Goal: Task Accomplishment & Management: Use online tool/utility

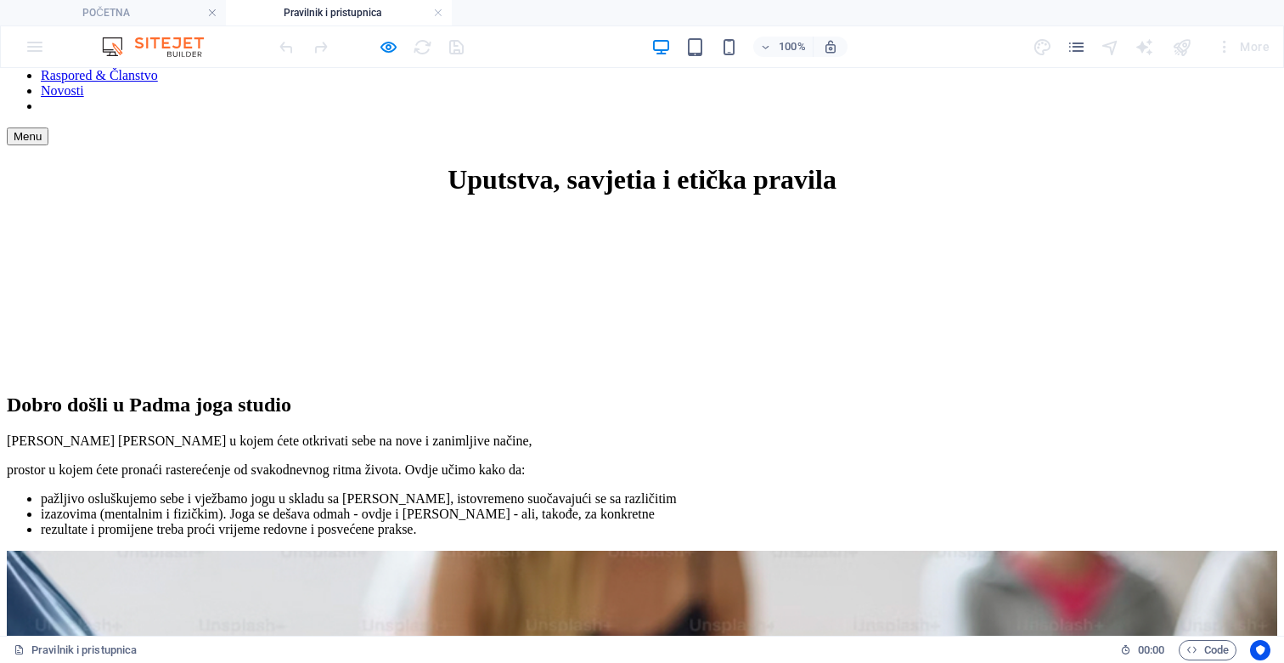
scroll to position [280, 0]
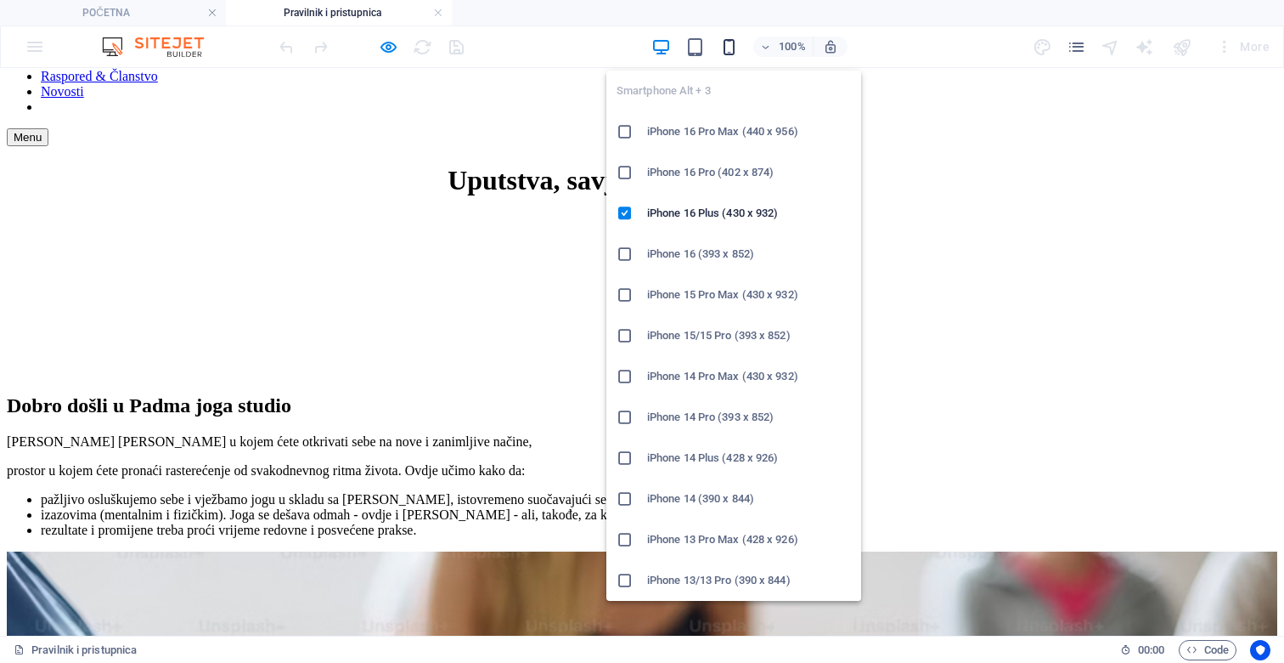
click at [729, 39] on icon "button" at bounding box center [729, 47] width 20 height 20
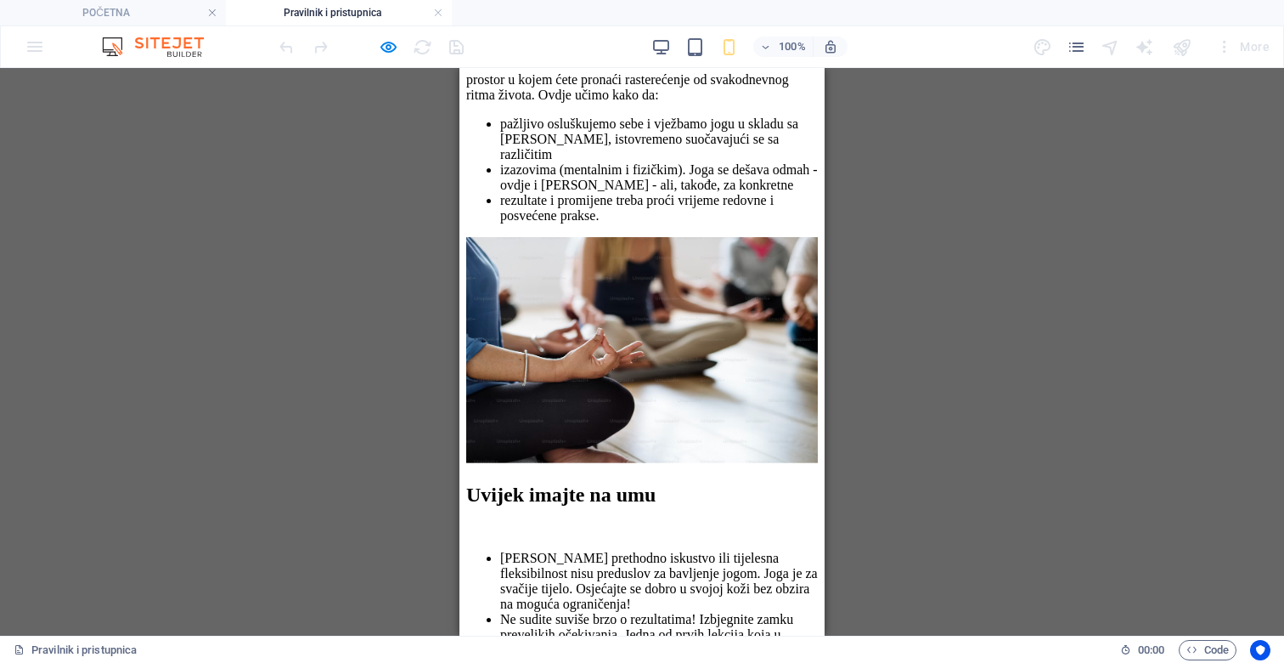
scroll to position [670, 0]
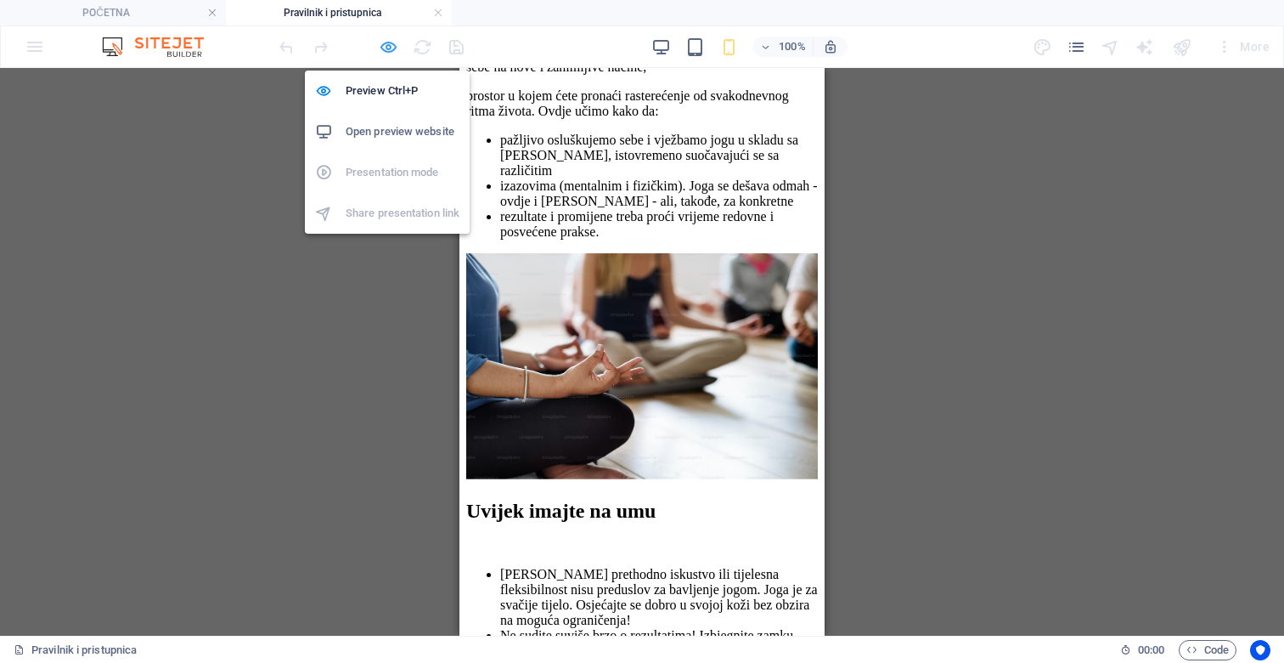
click at [393, 43] on icon "button" at bounding box center [389, 47] width 20 height 20
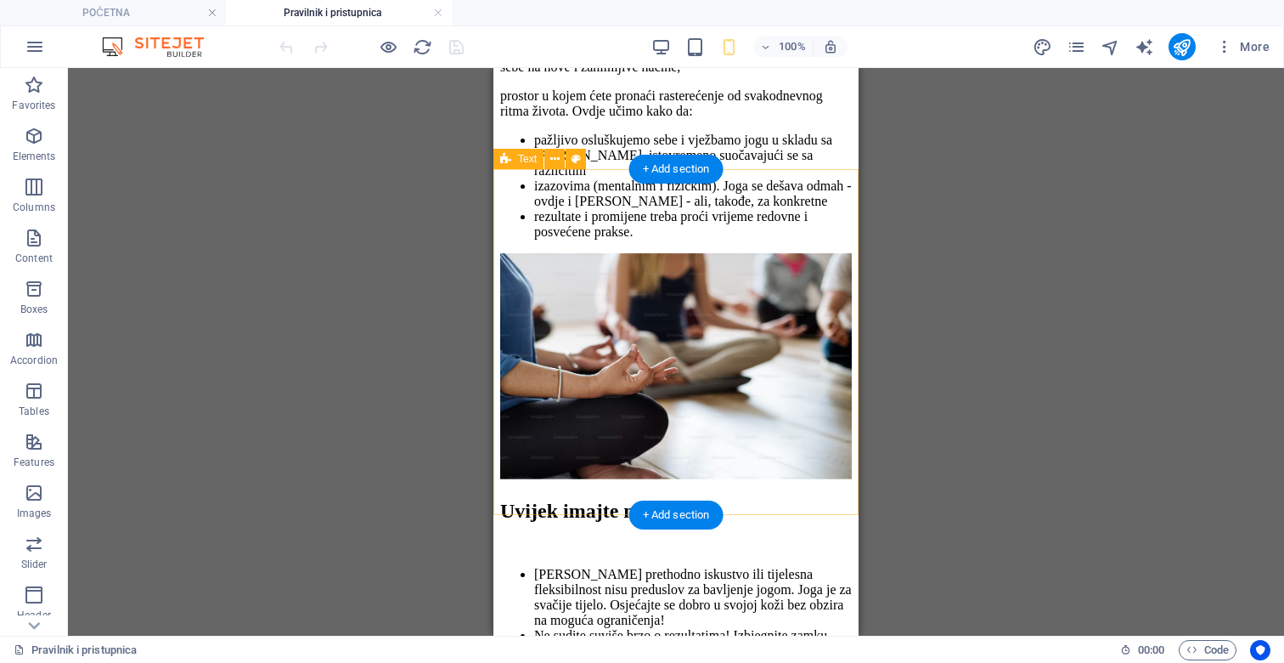
click at [617, 499] on div "Uvijek imajte na umu [PERSON_NAME] prethodno iskustvo ili tijelesna fleksibilno…" at bounding box center [676, 647] width 352 height 296
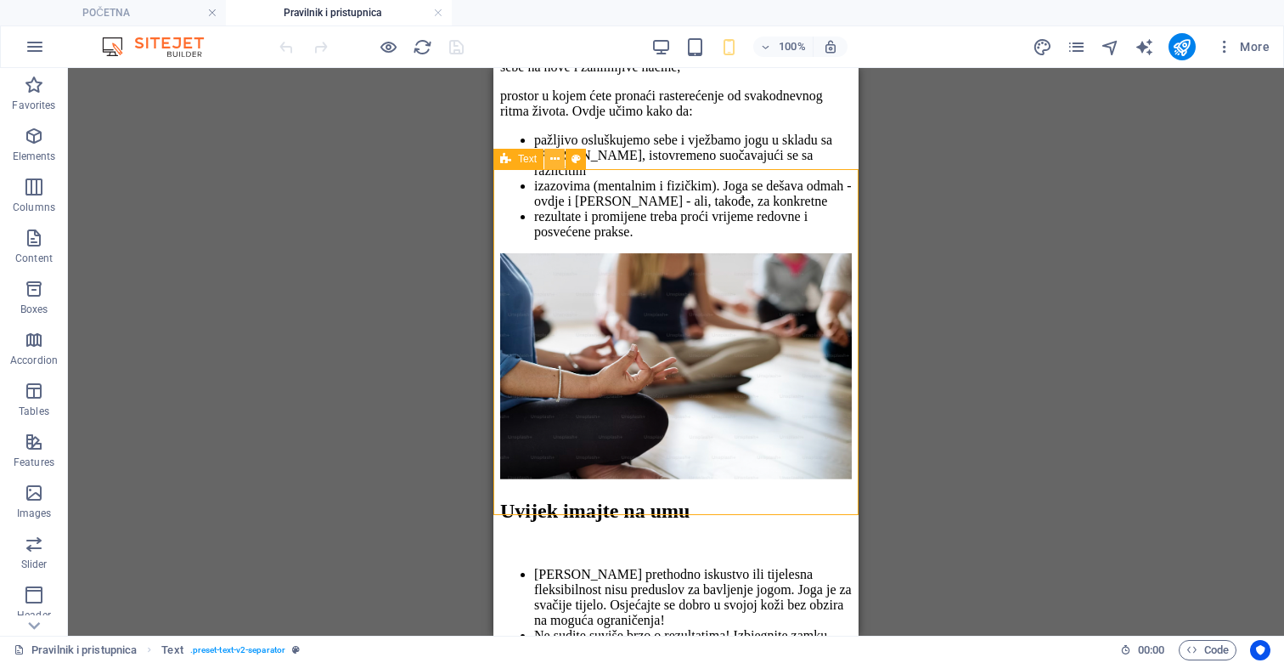
click at [552, 158] on icon at bounding box center [554, 159] width 9 height 18
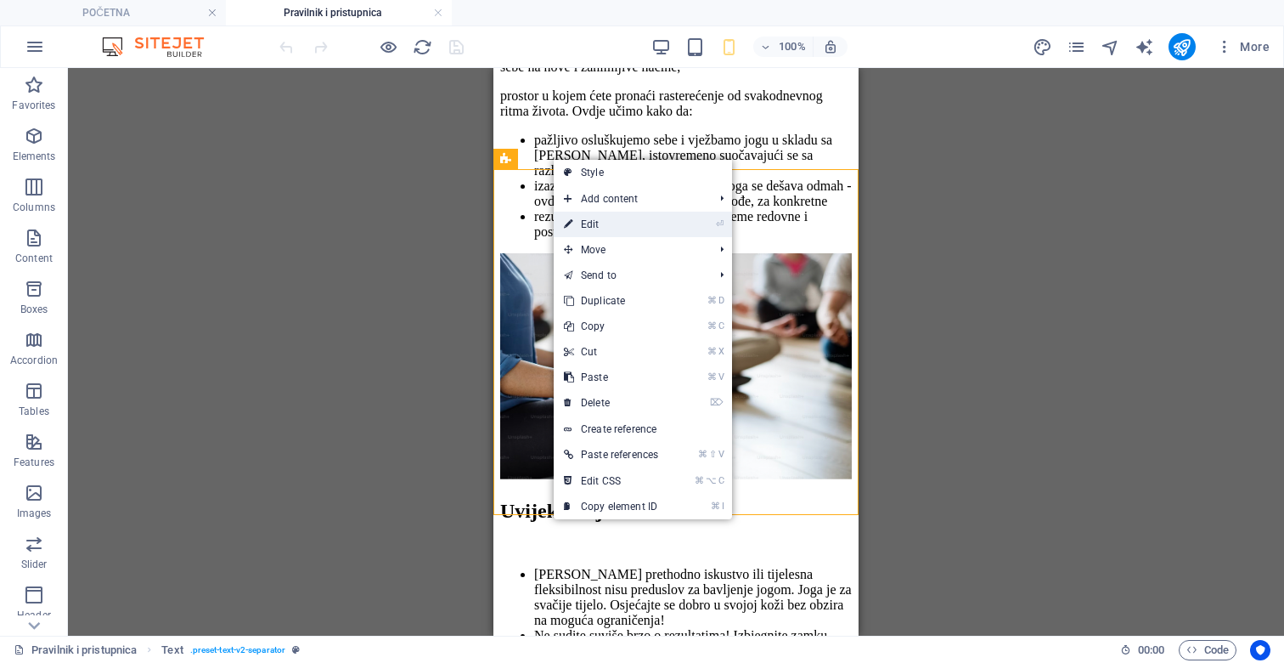
click at [587, 222] on link "⏎ Edit" at bounding box center [611, 224] width 115 height 25
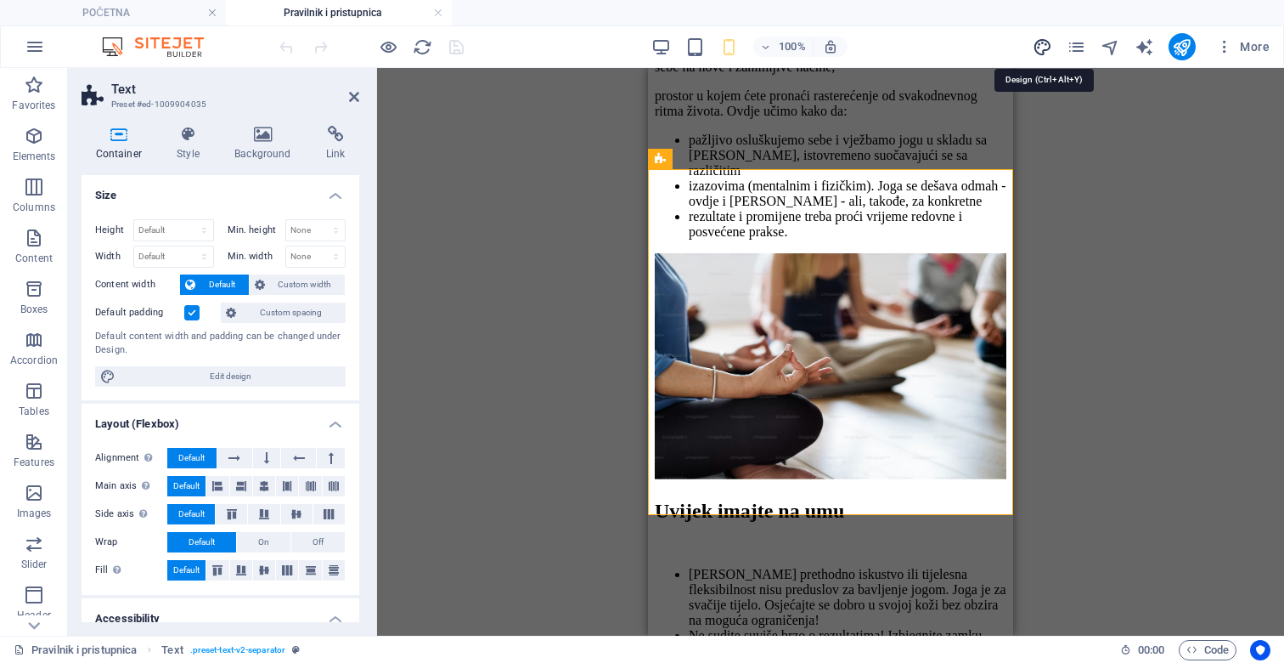
click at [1046, 46] on icon "design" at bounding box center [1043, 47] width 20 height 20
select select "px"
select select "300"
select select "px"
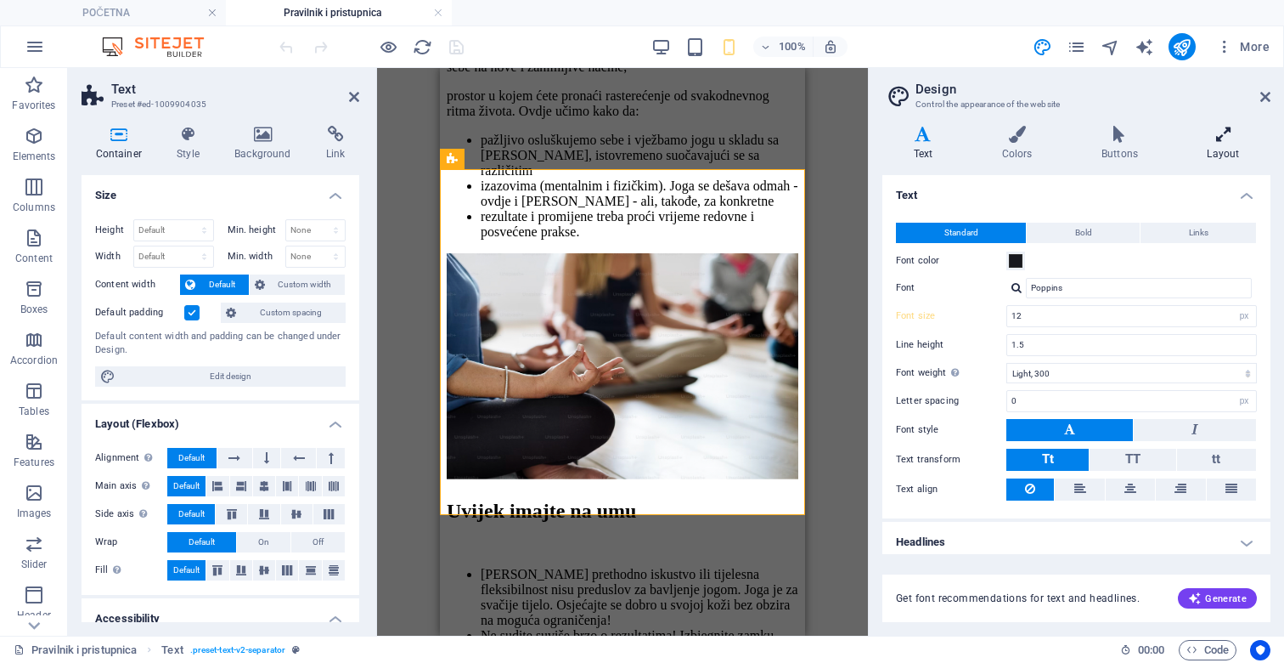
click at [1227, 128] on icon at bounding box center [1223, 134] width 94 height 17
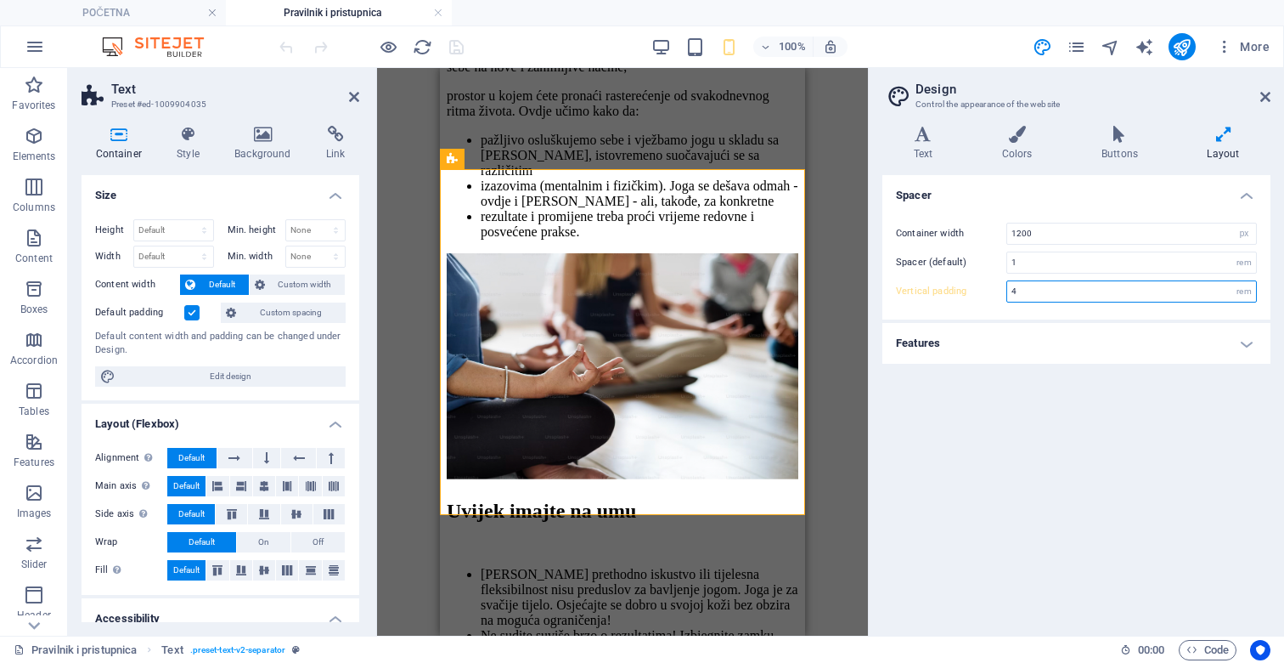
drag, startPoint x: 1018, startPoint y: 292, endPoint x: 1001, endPoint y: 292, distance: 16.1
click at [1001, 292] on div "Vertical padding 4 rem" at bounding box center [1076, 291] width 361 height 22
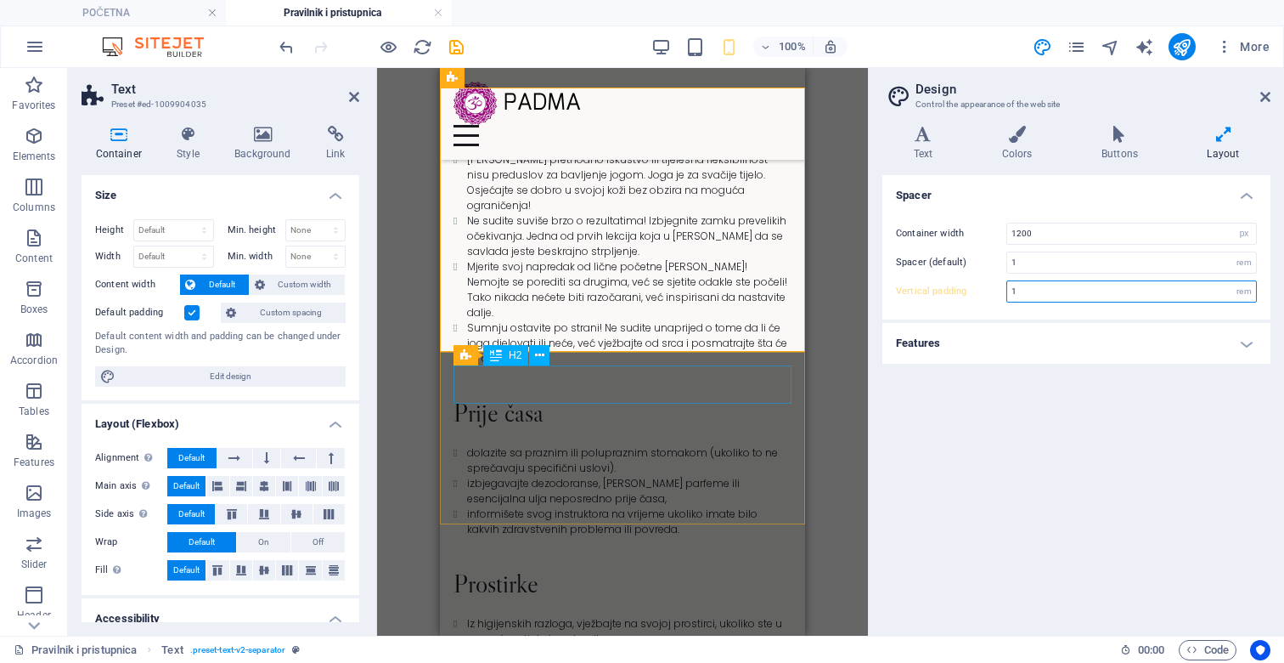
type input "1"
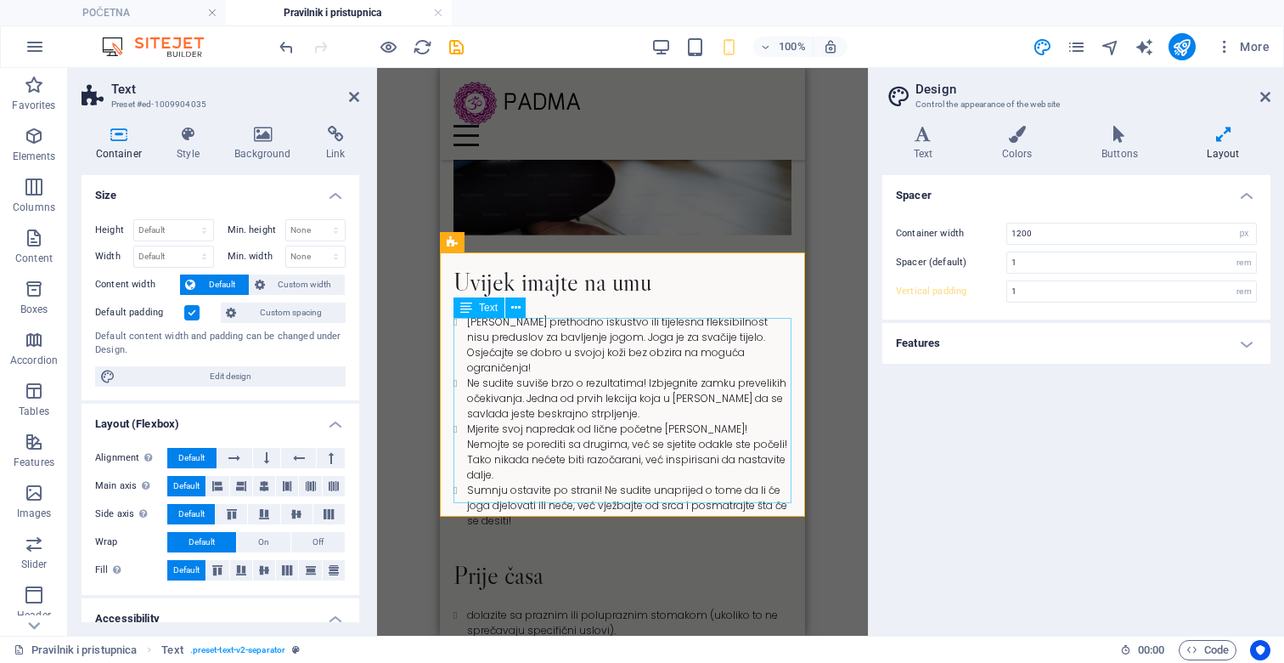
scroll to position [500, 0]
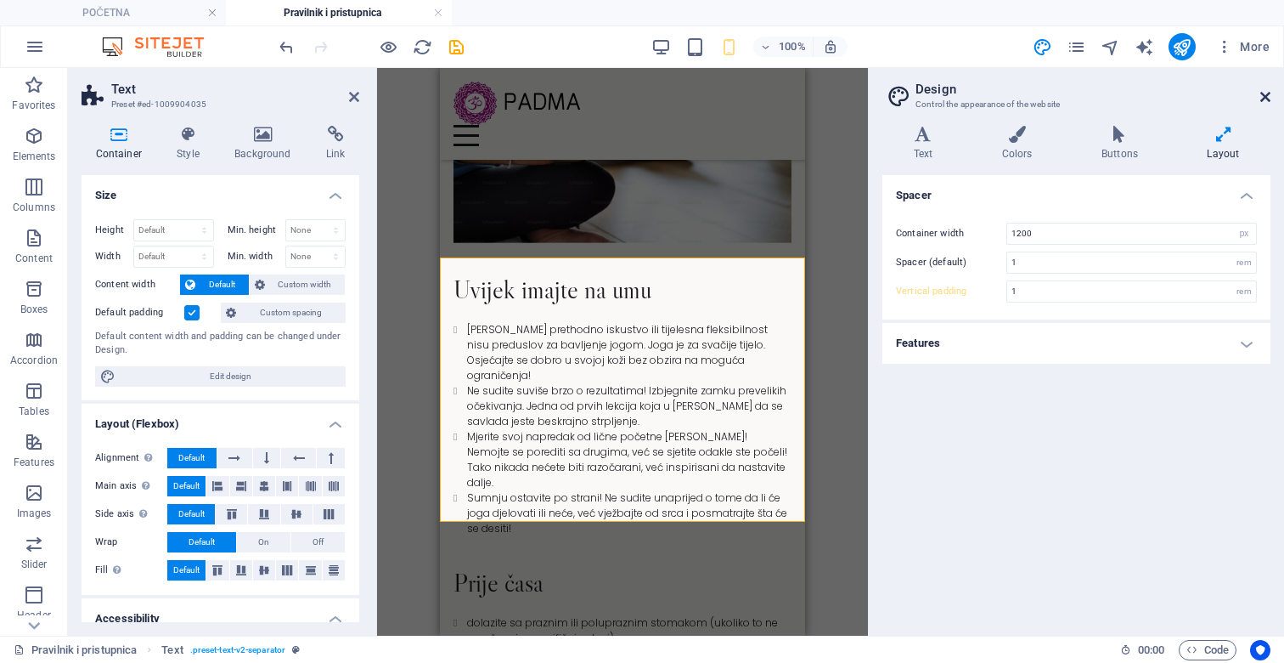
click at [1268, 94] on icon at bounding box center [1266, 97] width 10 height 14
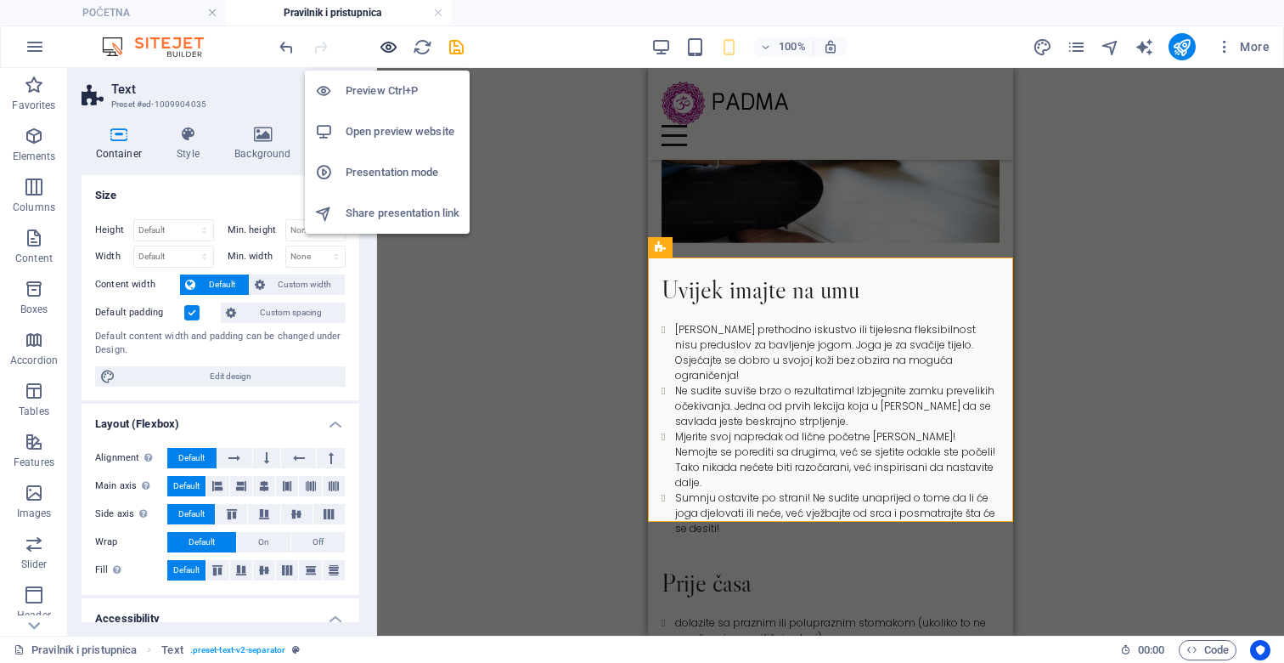
click at [388, 48] on icon "button" at bounding box center [389, 47] width 20 height 20
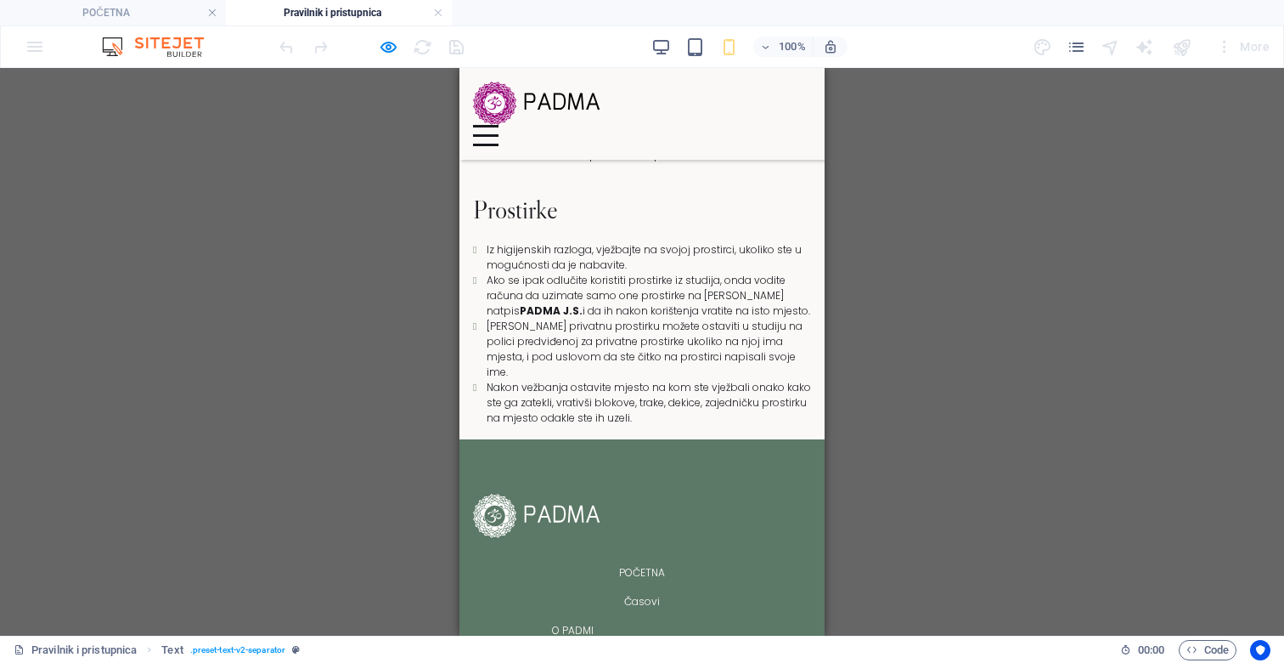
scroll to position [1049, 0]
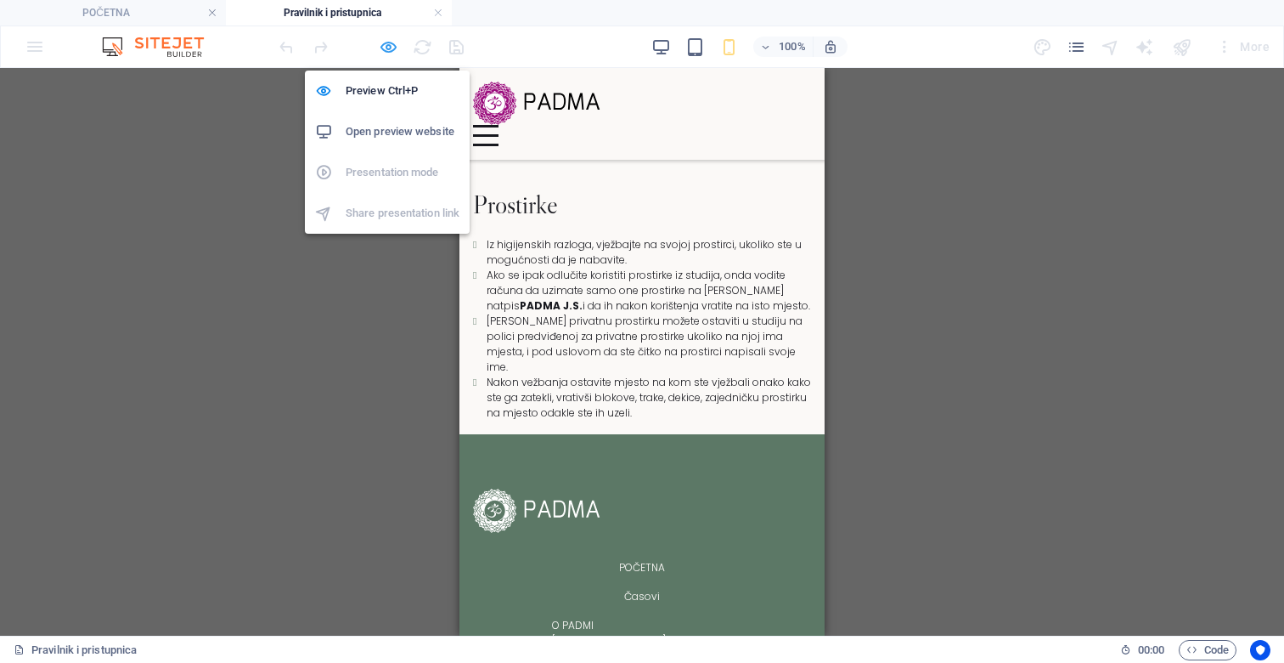
click at [382, 40] on icon "button" at bounding box center [389, 47] width 20 height 20
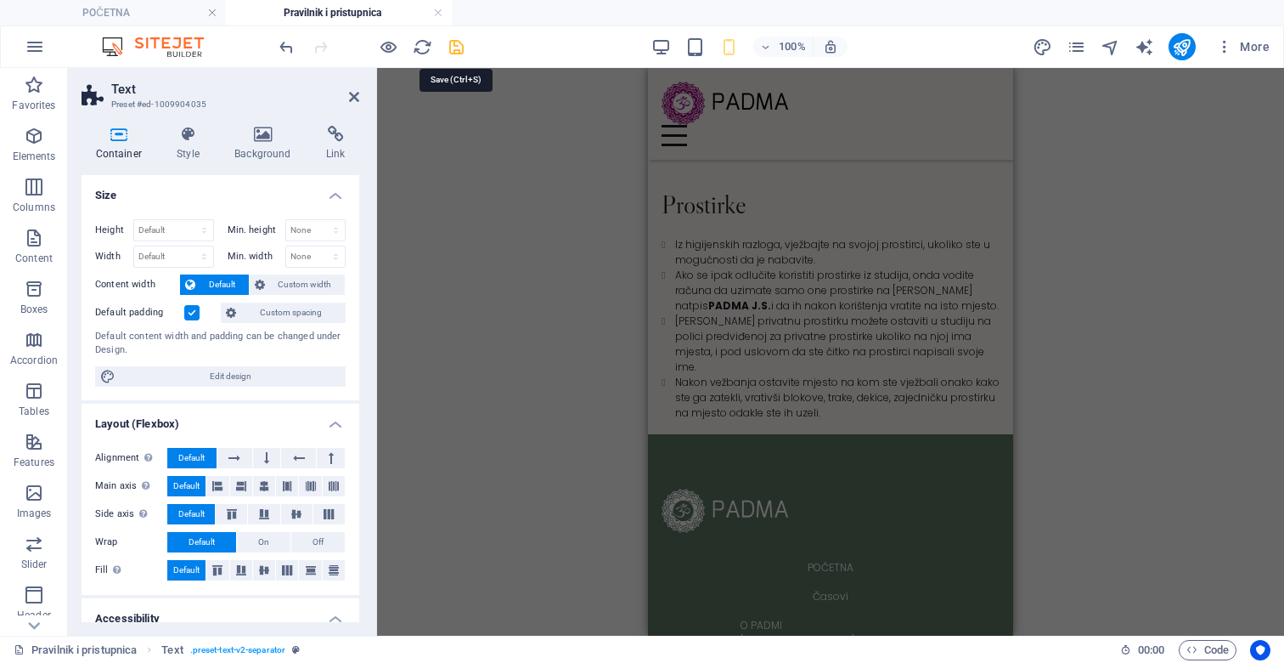
click at [455, 42] on icon "save" at bounding box center [457, 47] width 20 height 20
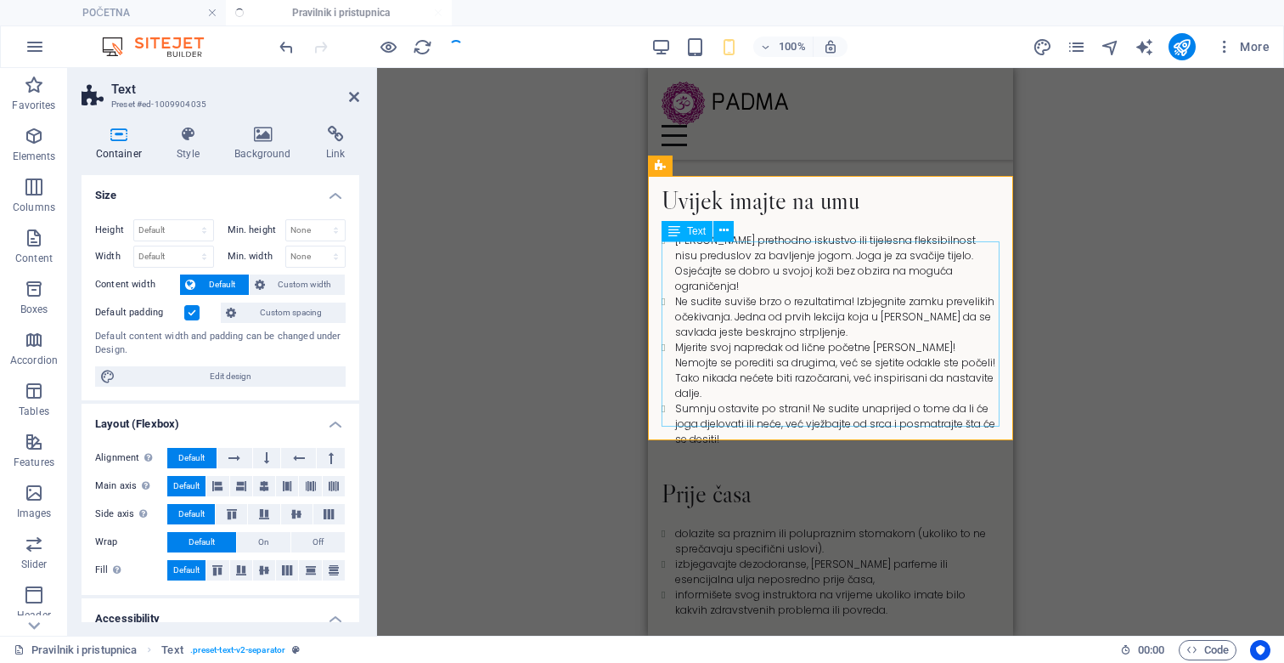
scroll to position [596, 0]
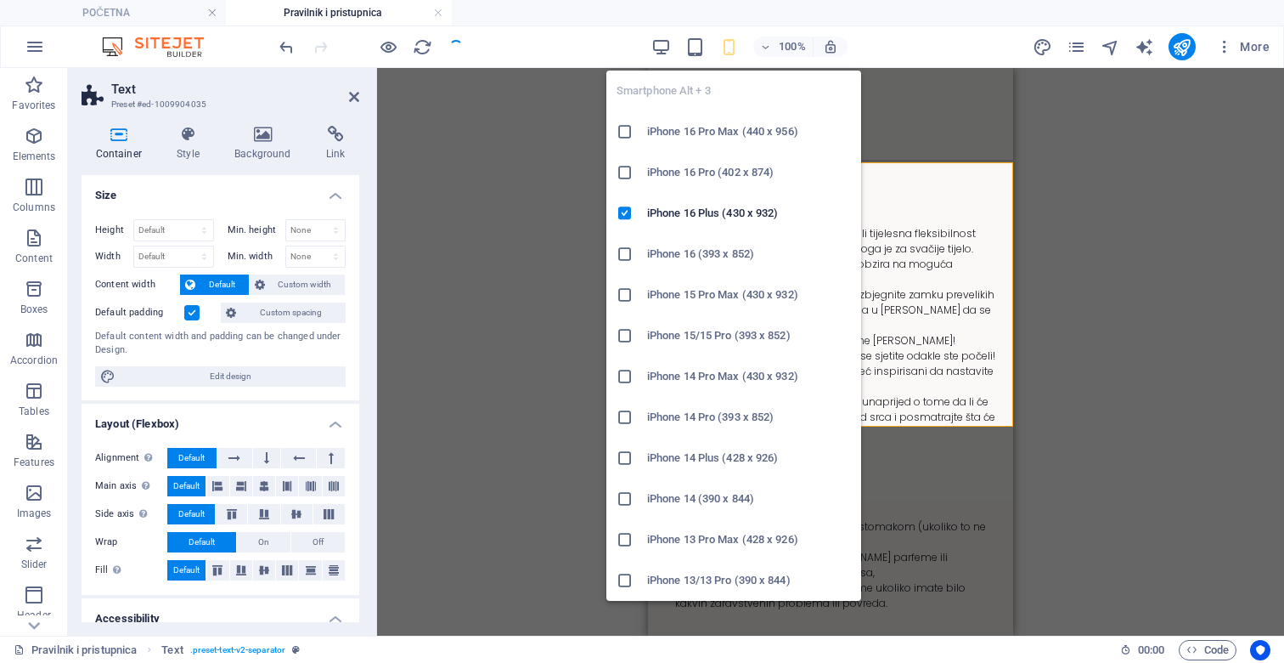
click at [732, 39] on icon "button" at bounding box center [729, 47] width 20 height 20
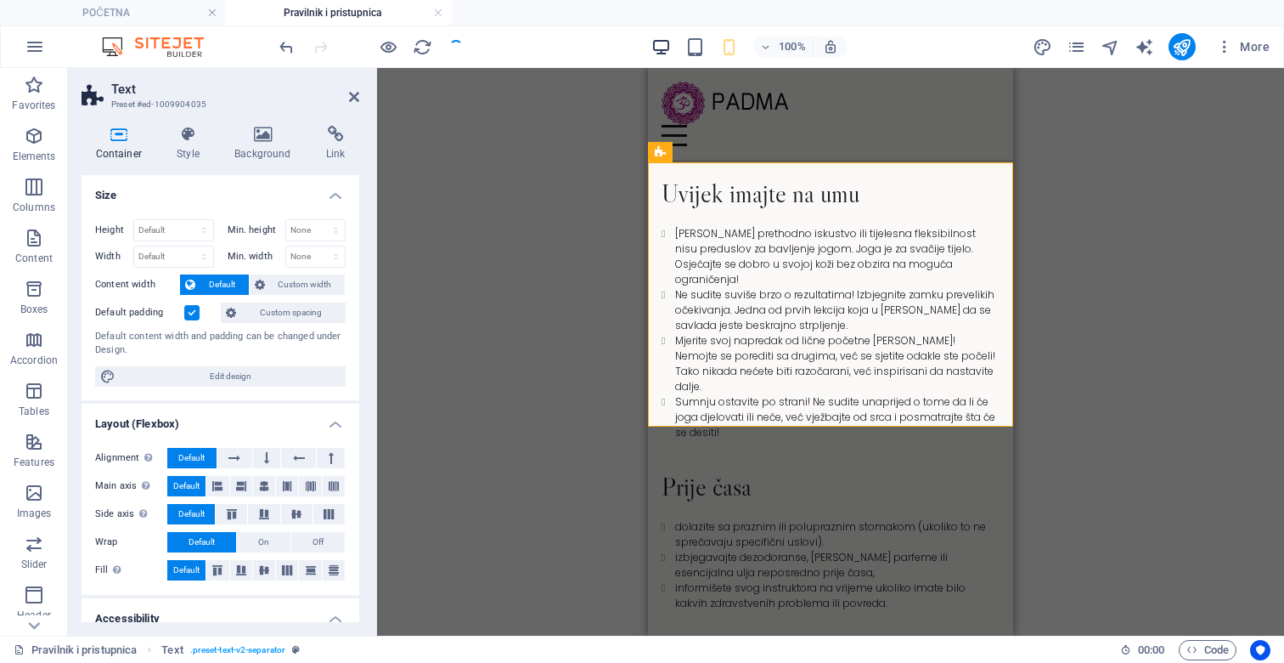
click at [664, 42] on icon "button" at bounding box center [662, 47] width 20 height 20
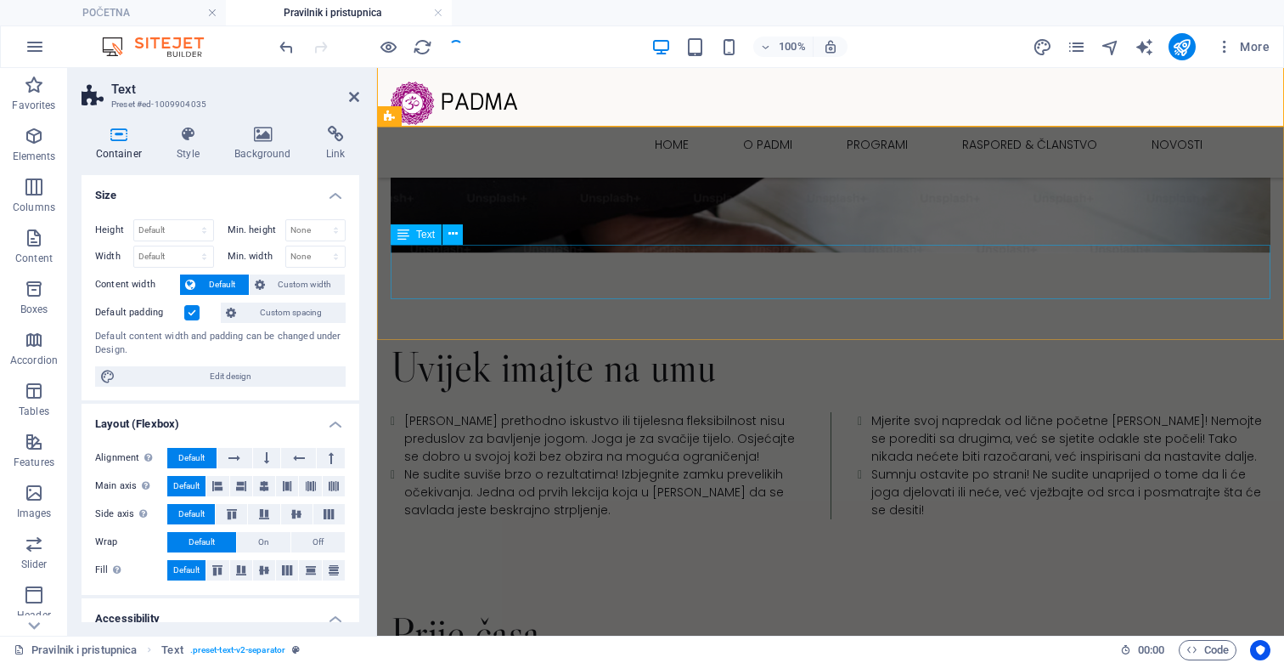
scroll to position [828, 0]
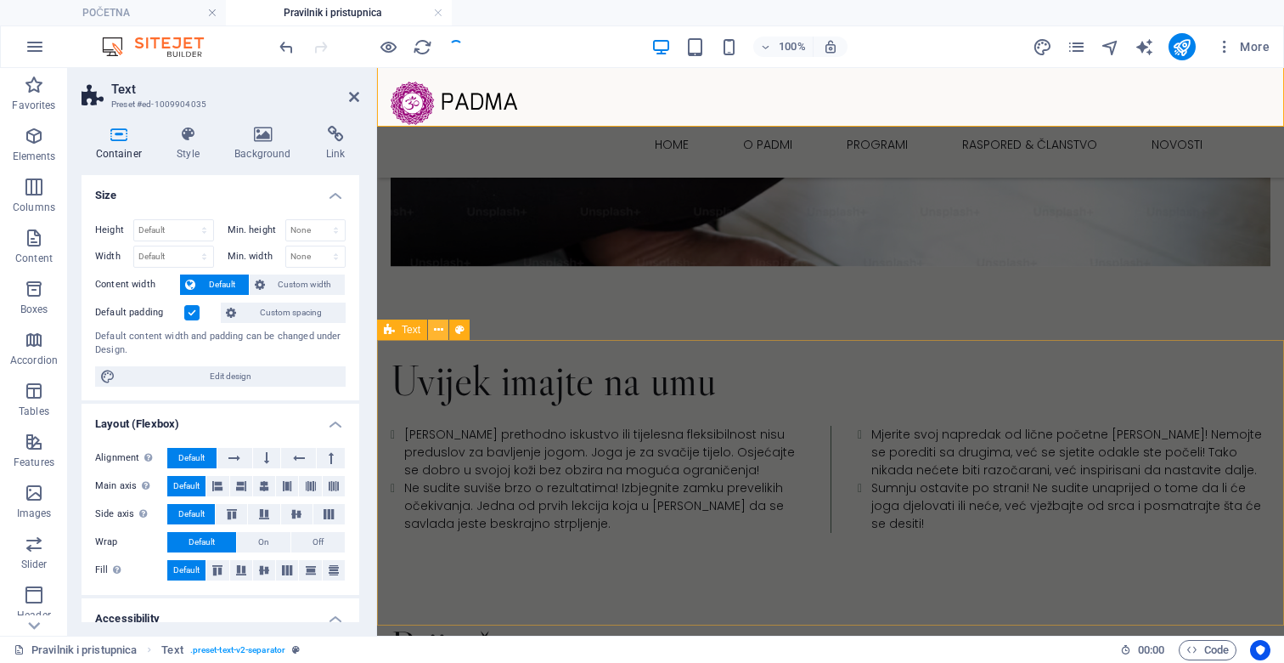
click at [439, 327] on icon at bounding box center [438, 330] width 9 height 18
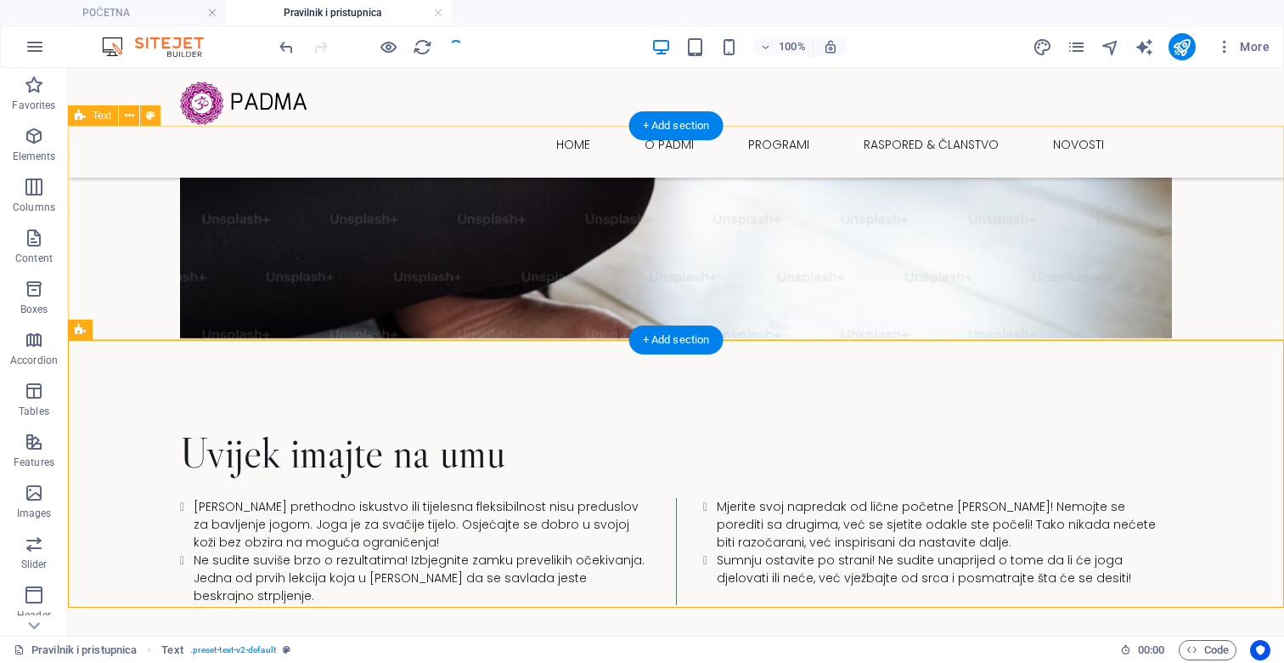
scroll to position [821, 0]
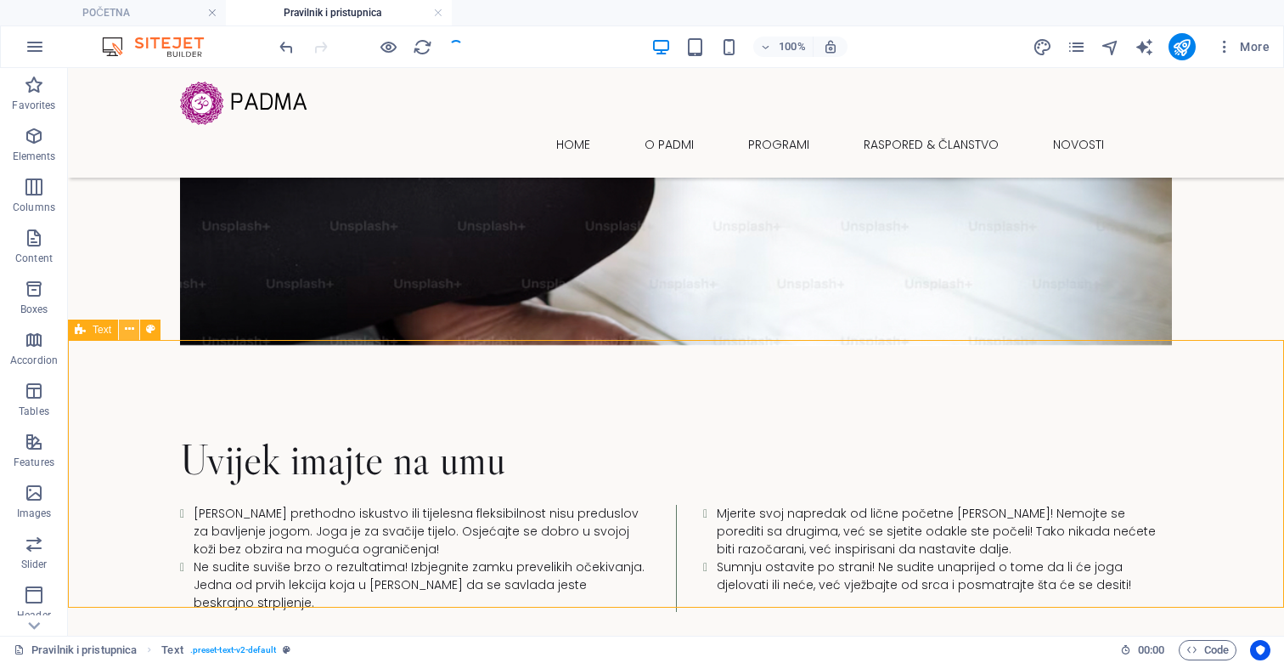
click at [130, 330] on icon at bounding box center [129, 329] width 9 height 18
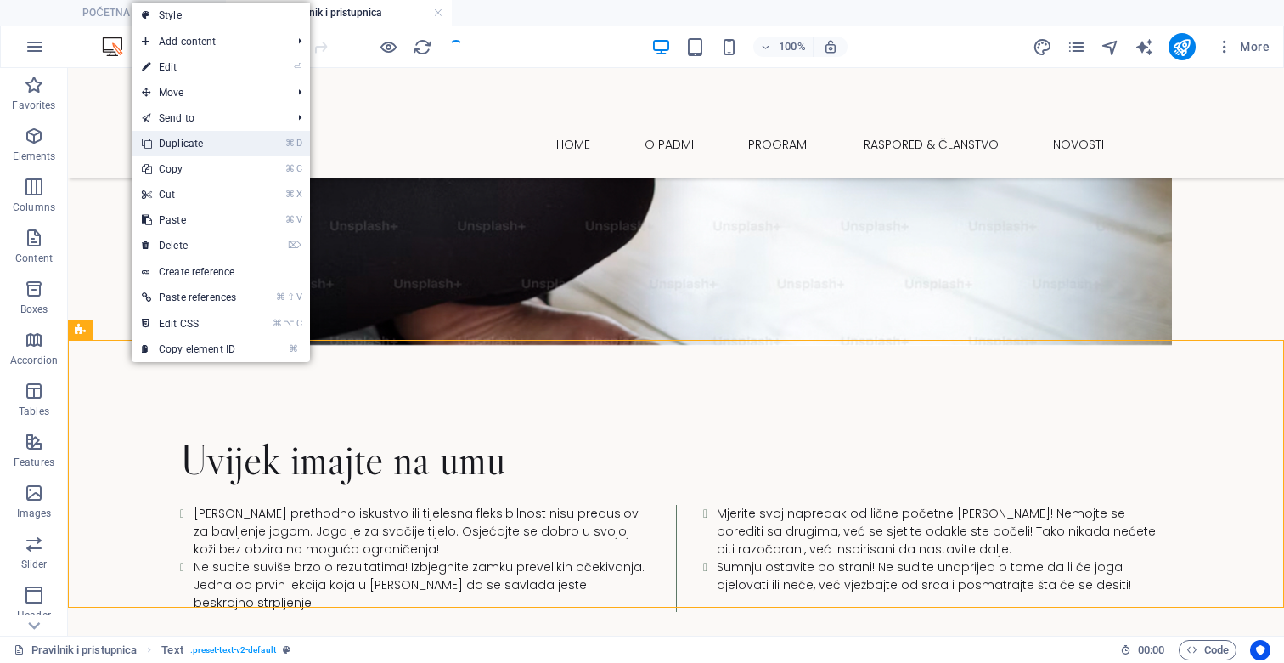
click at [201, 147] on link "⌘ D Duplicate" at bounding box center [189, 143] width 115 height 25
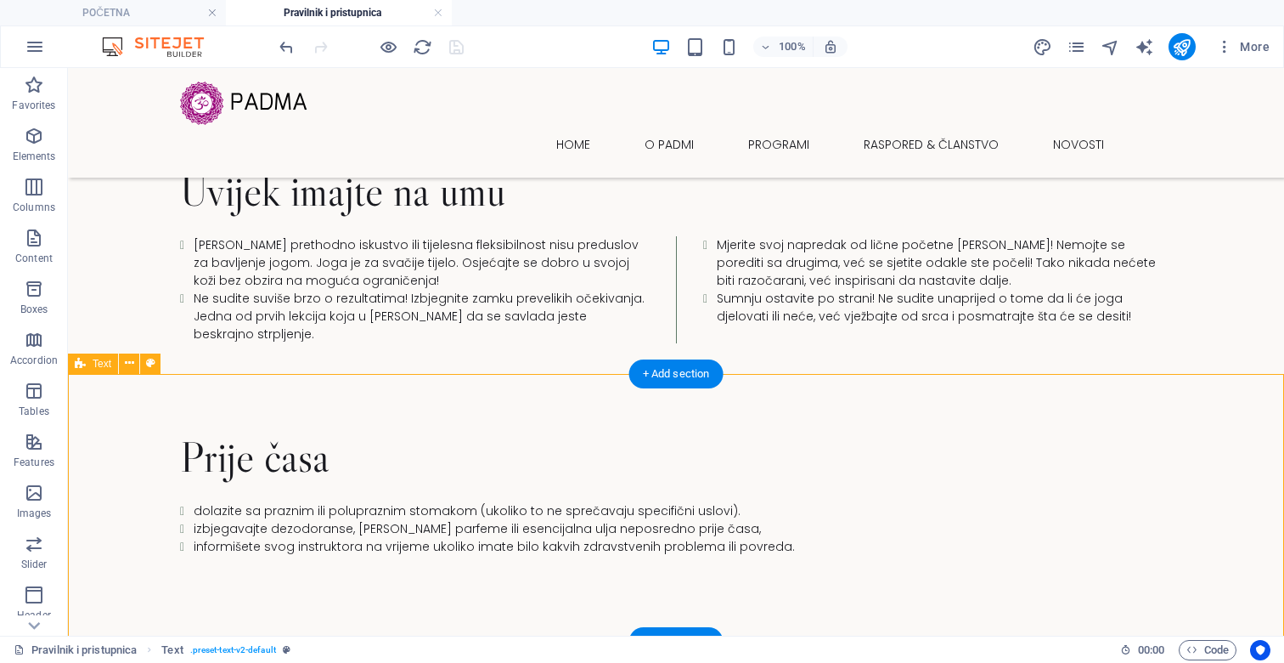
scroll to position [1120, 0]
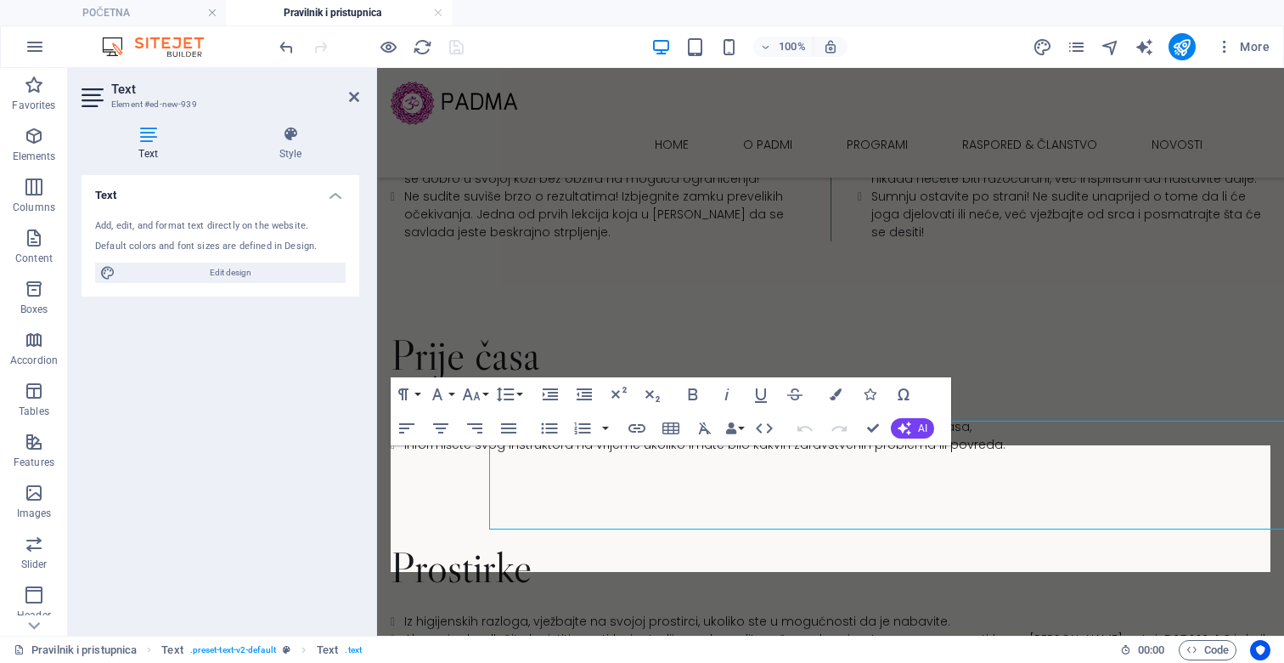
click at [307, 451] on div "Text Element #ed-new-939 Text Style Text Add, edit, and format text directly on…" at bounding box center [676, 351] width 1216 height 567
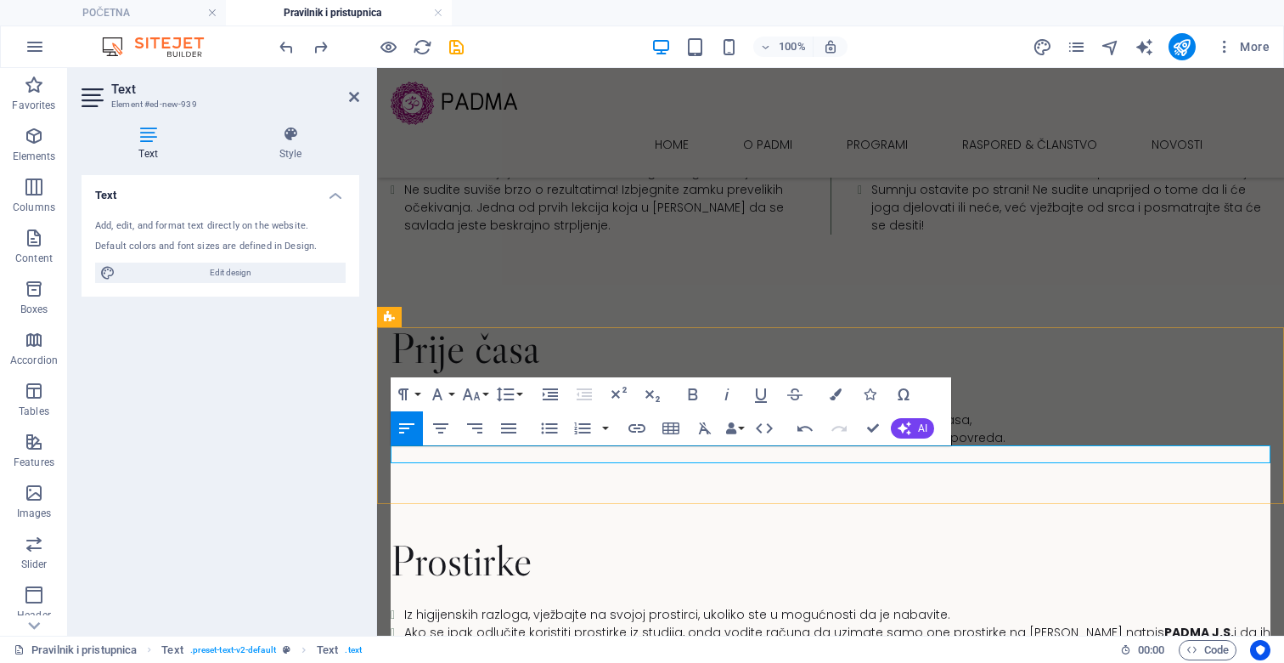
scroll to position [23117, 1]
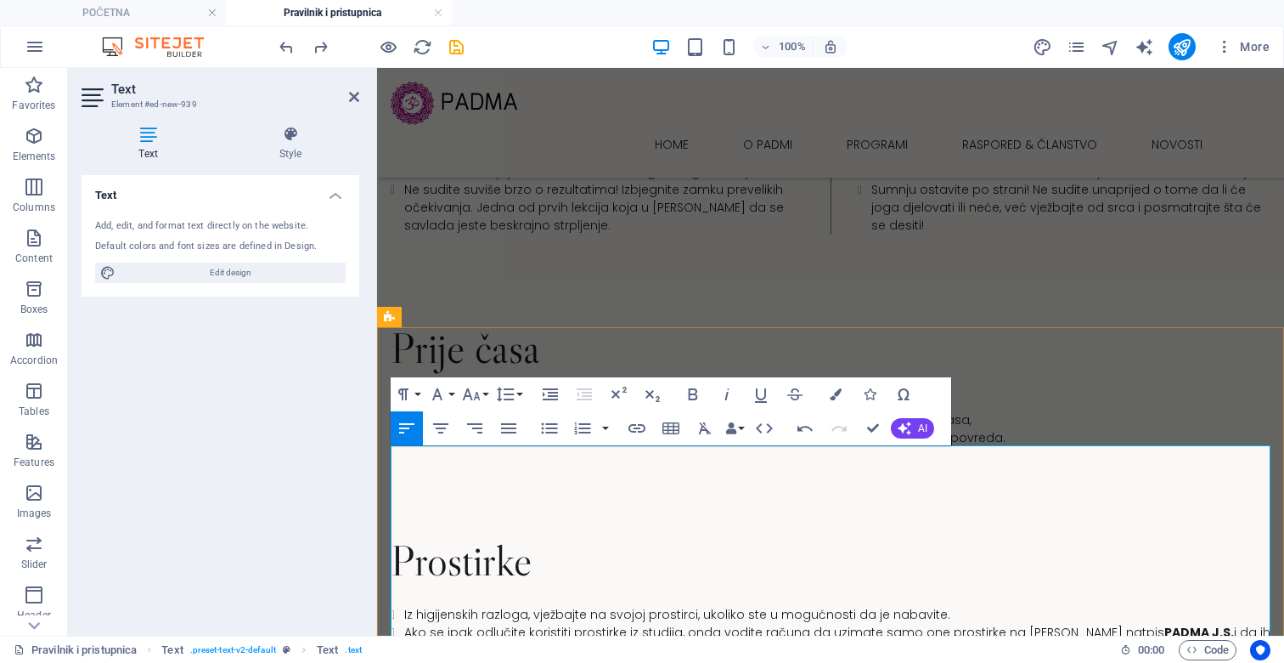
click at [550, 433] on icon "button" at bounding box center [549, 428] width 20 height 20
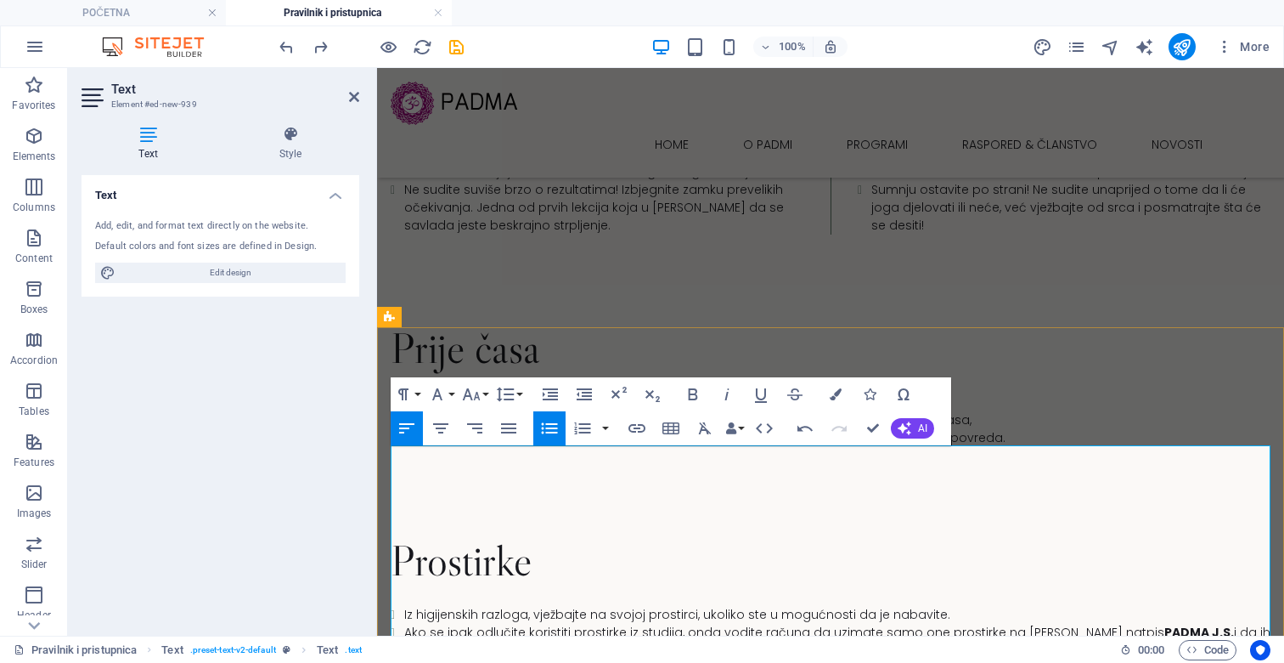
drag, startPoint x: 404, startPoint y: 453, endPoint x: 813, endPoint y: 447, distance: 408.6
click at [698, 392] on icon "button" at bounding box center [693, 394] width 20 height 20
click at [546, 433] on icon "button" at bounding box center [549, 428] width 20 height 20
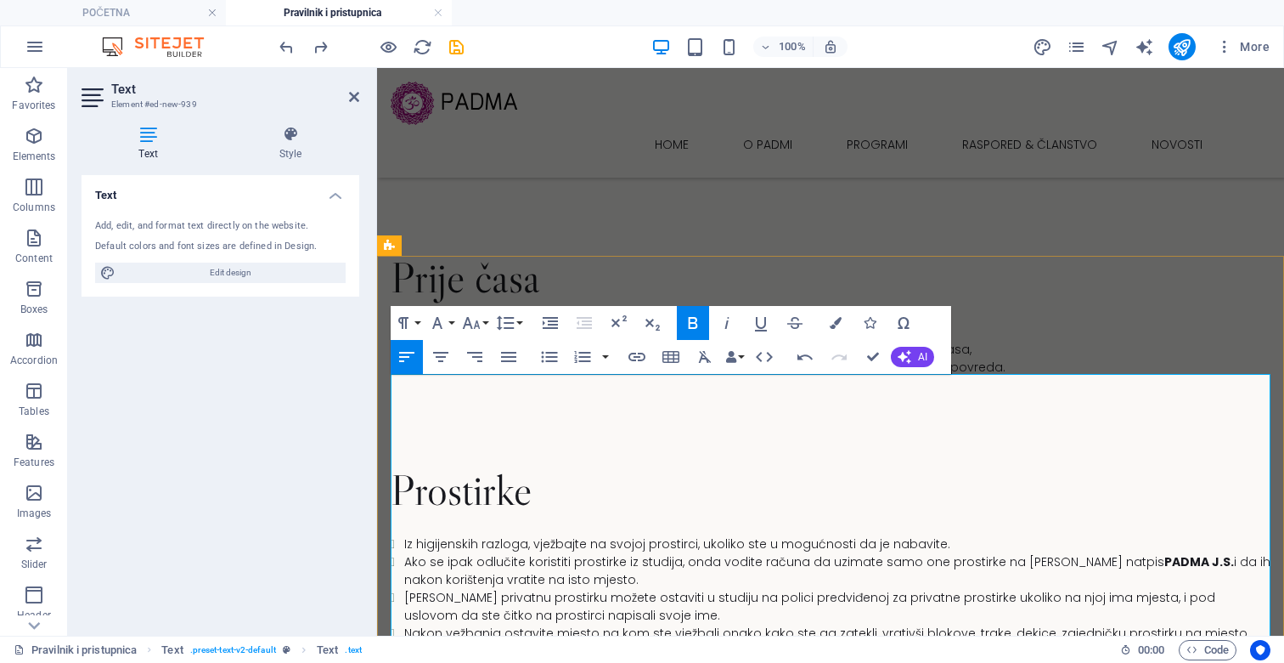
scroll to position [1198, 0]
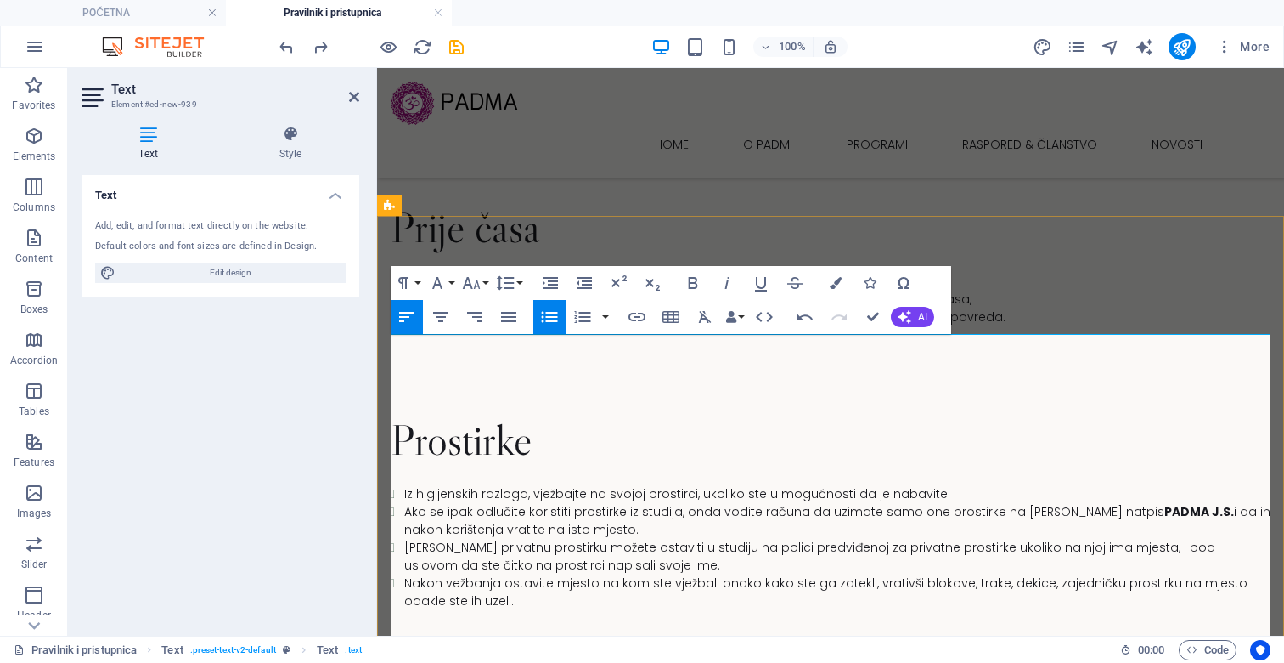
scroll to position [1249, 0]
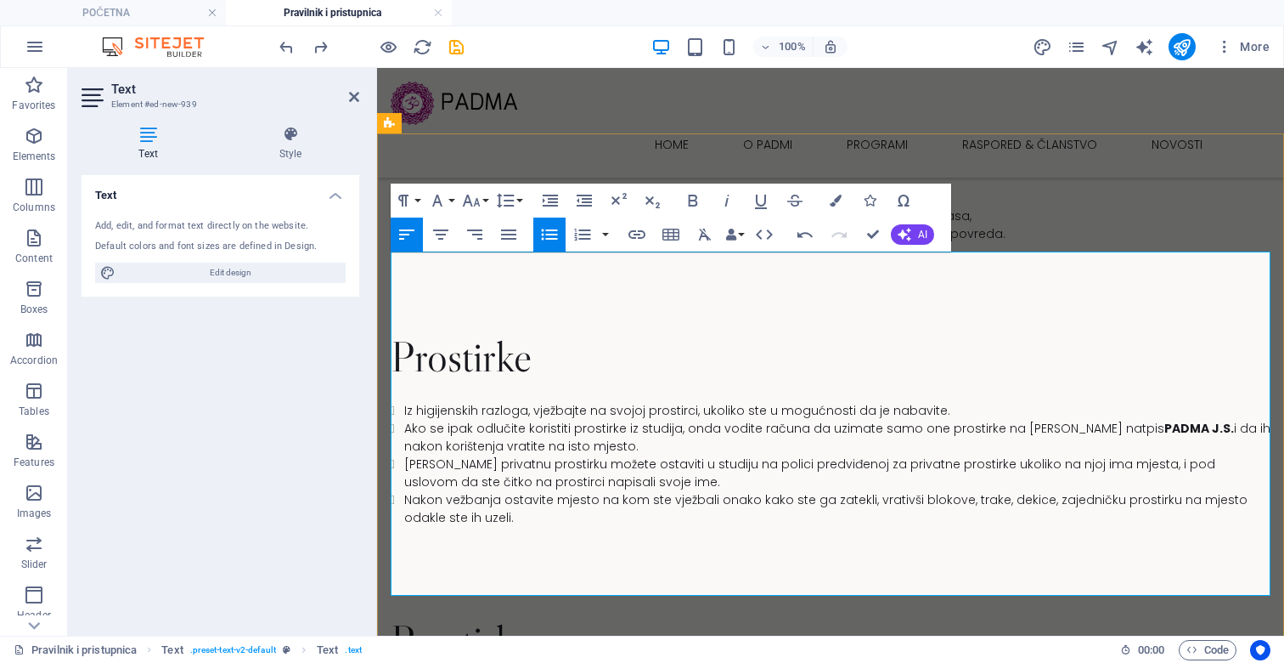
scroll to position [1334, 0]
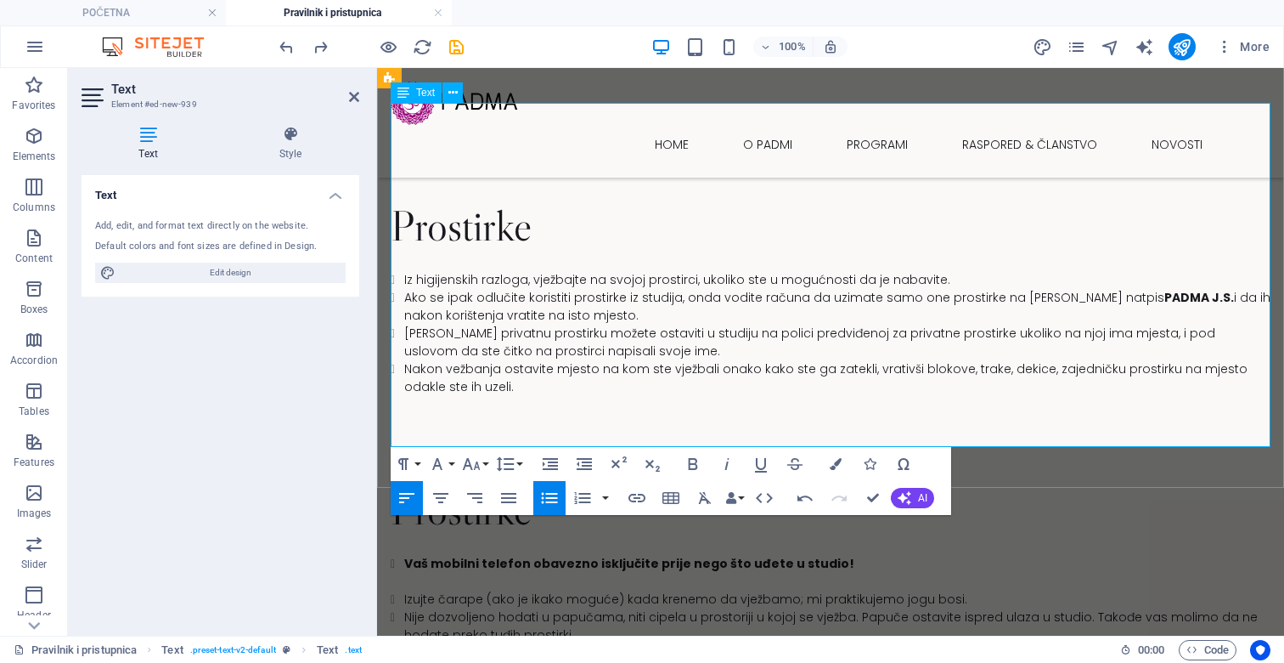
scroll to position [1471, 0]
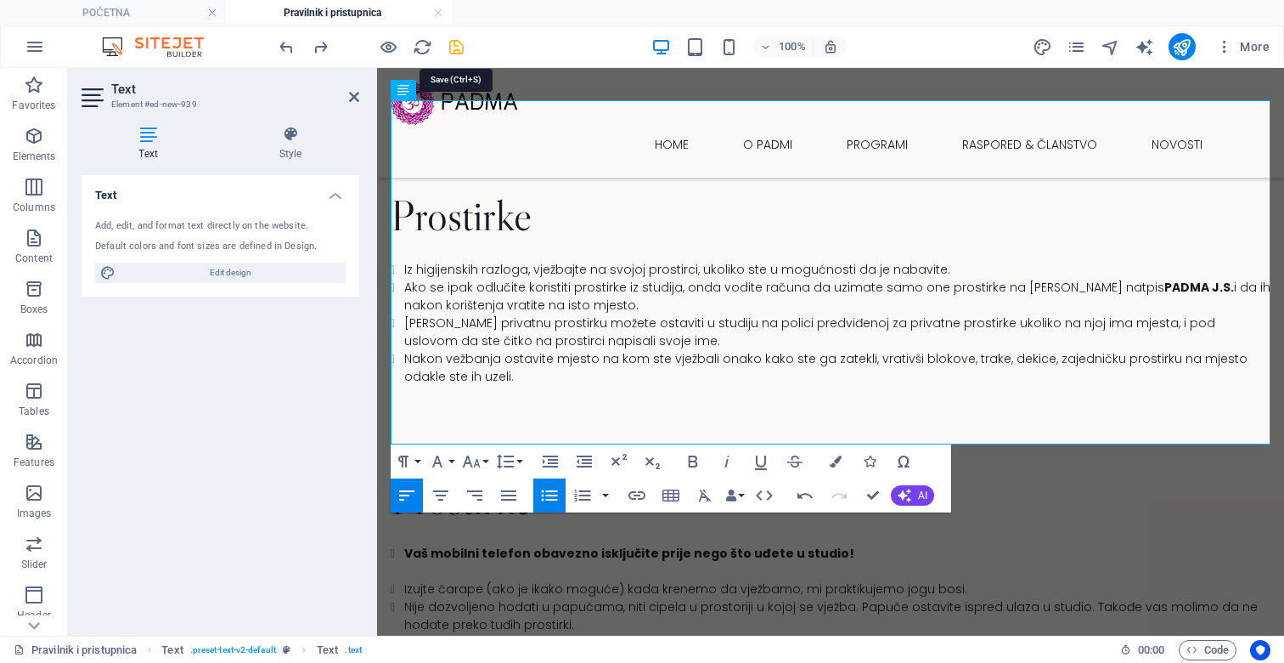
click at [450, 50] on icon "save" at bounding box center [457, 47] width 20 height 20
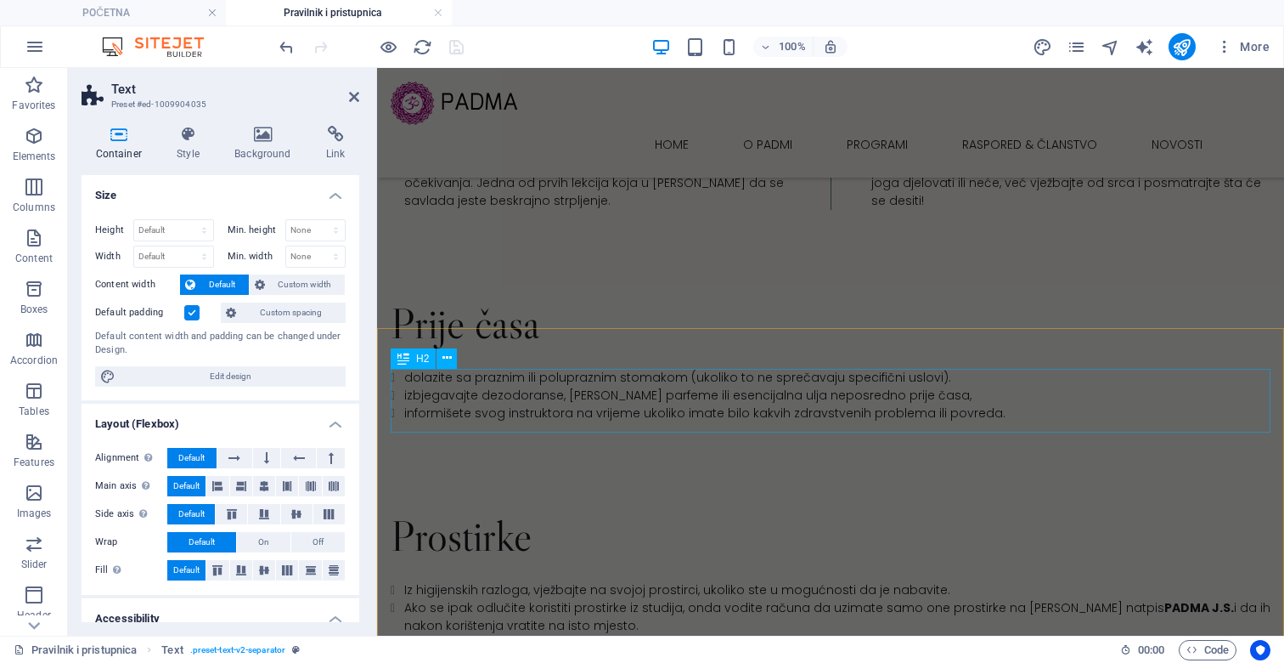
scroll to position [1126, 0]
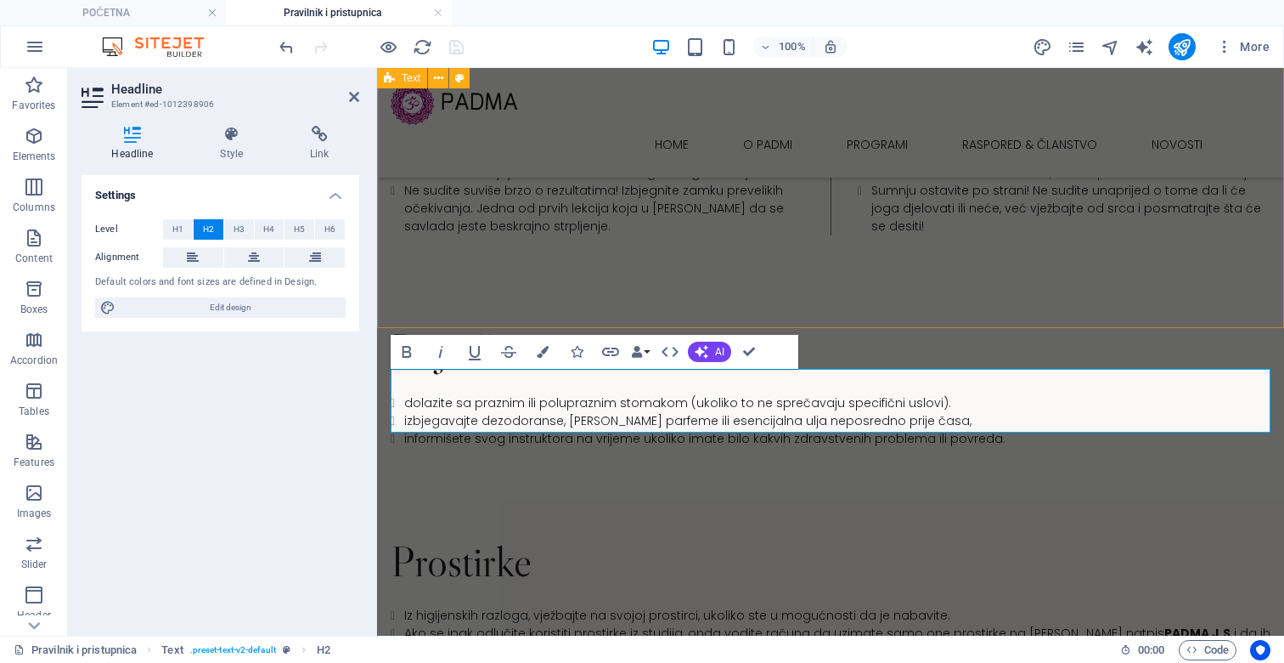
click at [703, 488] on div "Prostirke Iz higijenskih razloga, vježbajte na svojoj prostirci, ukoliko ste u …" at bounding box center [830, 630] width 907 height 284
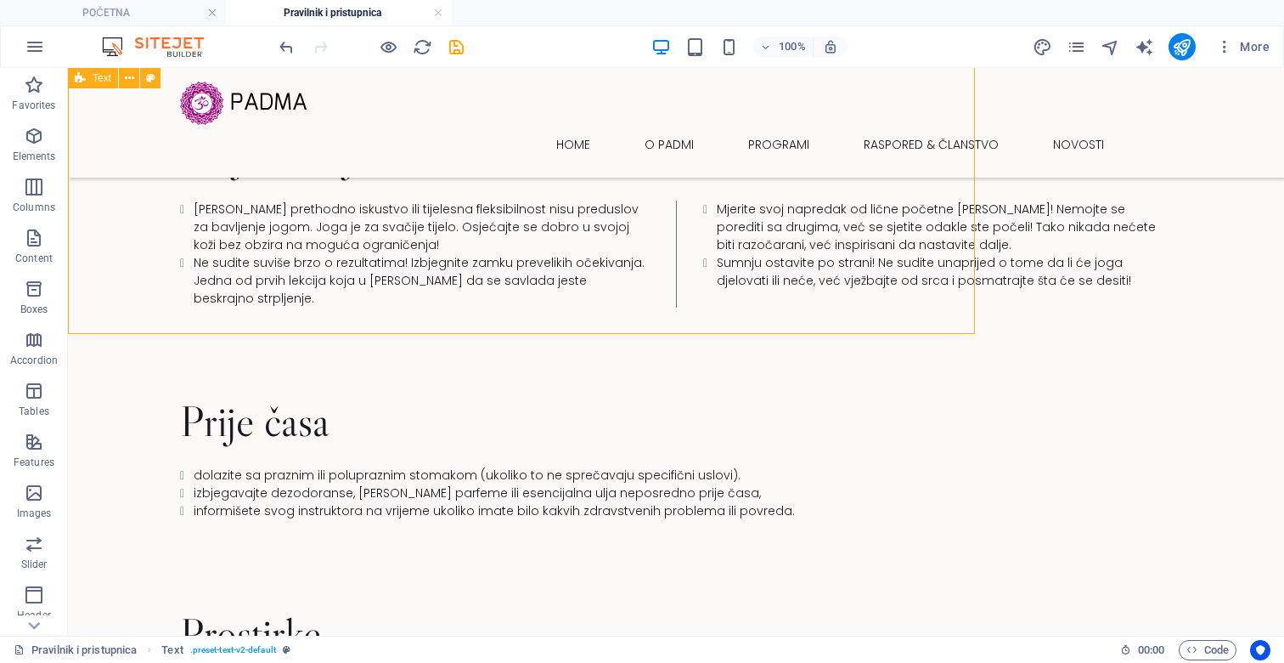
scroll to position [1120, 0]
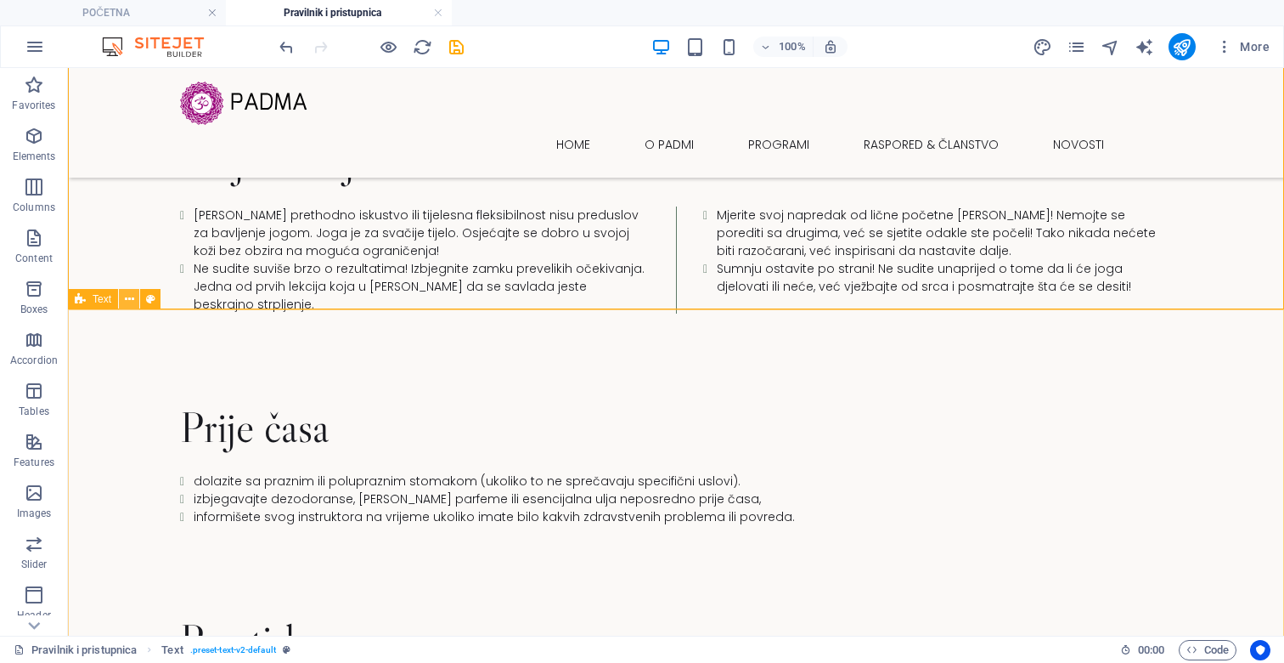
click at [127, 296] on icon at bounding box center [129, 300] width 9 height 18
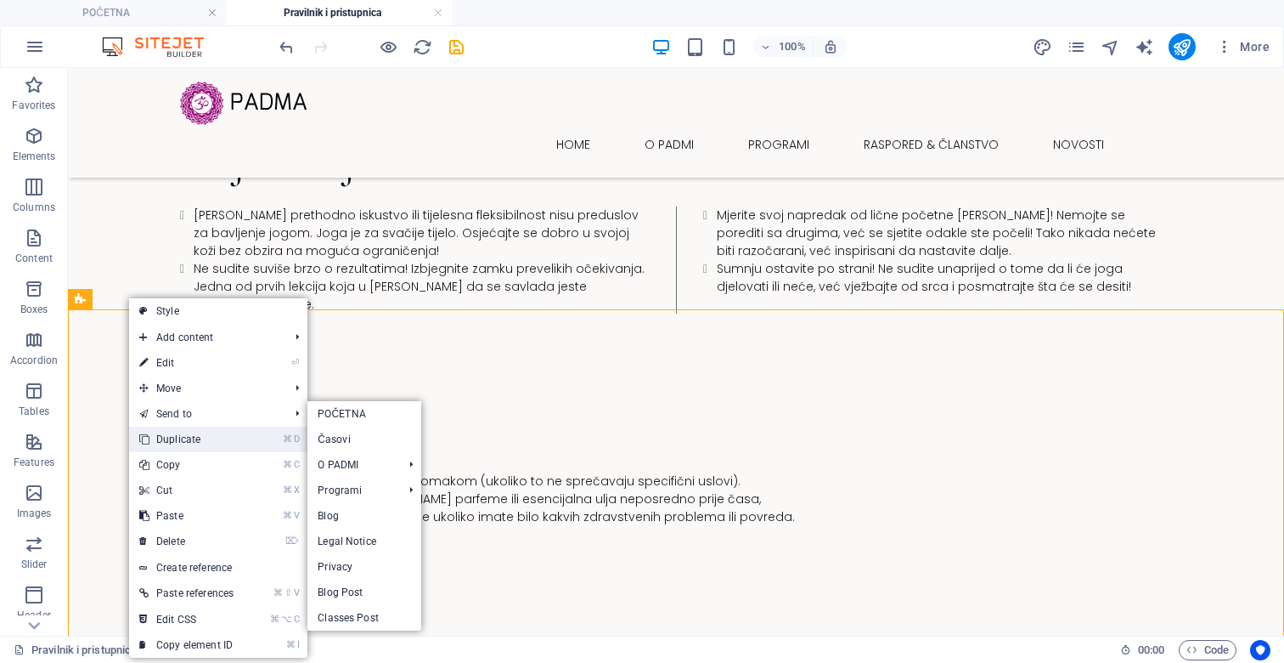
click at [181, 430] on link "⌘ D Duplicate" at bounding box center [186, 438] width 115 height 25
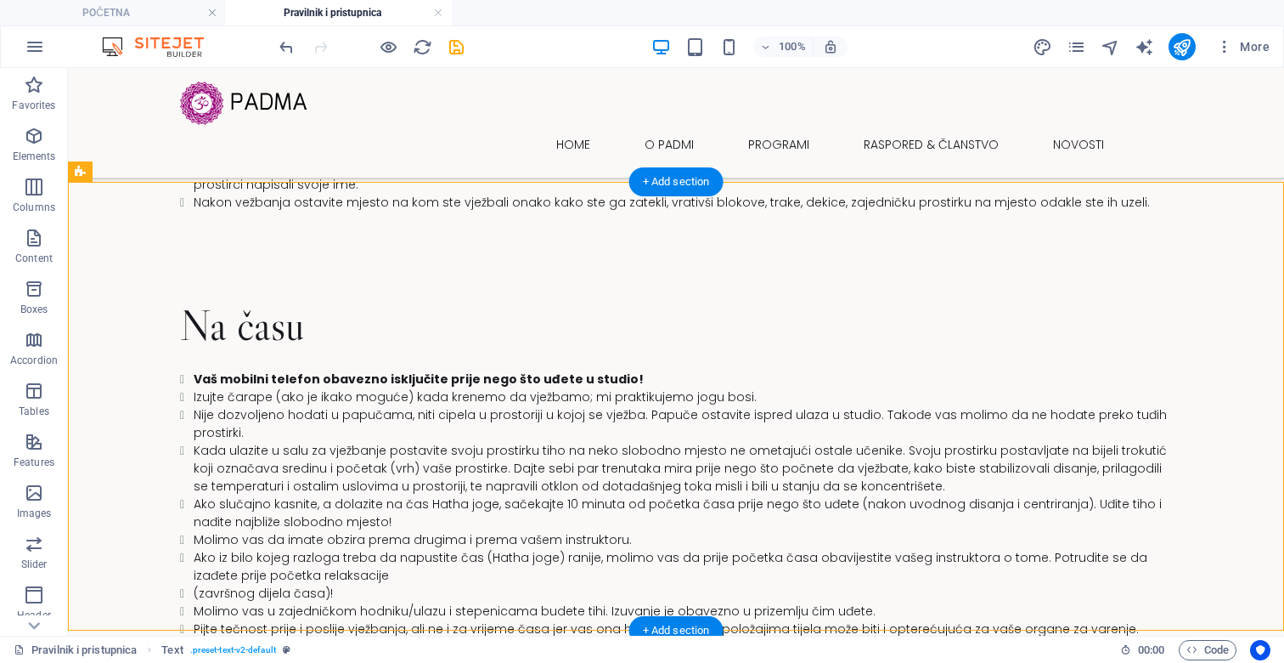
scroll to position [1696, 0]
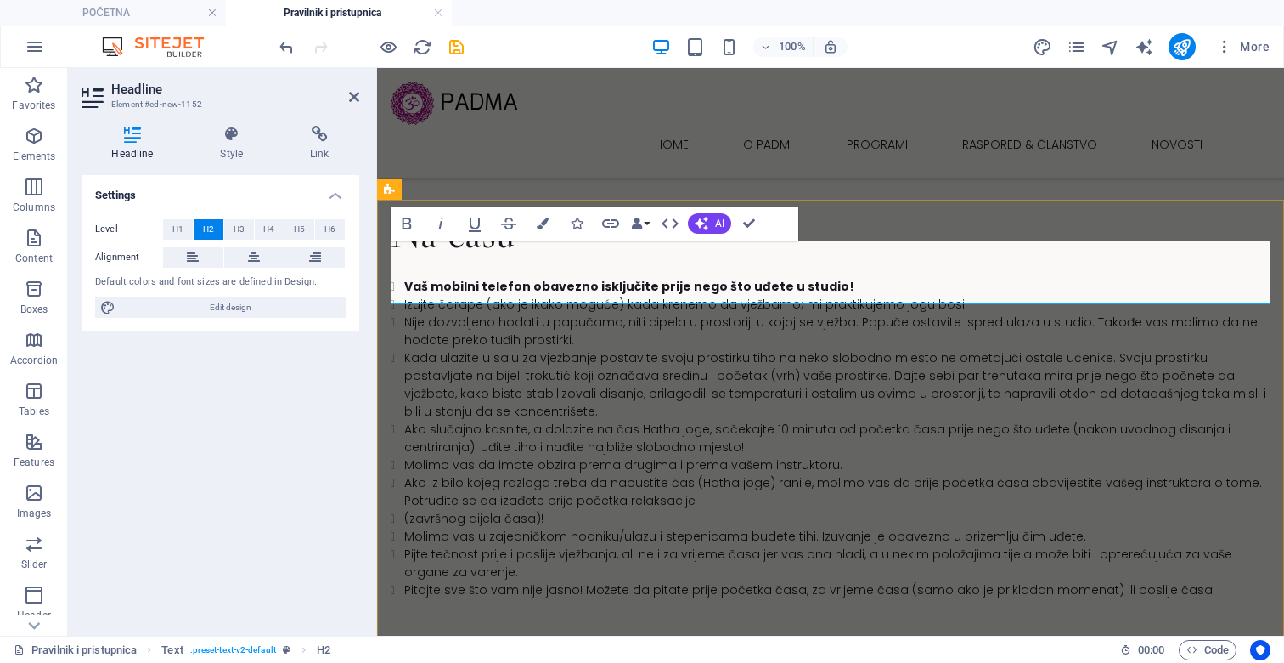
scroll to position [0, 6]
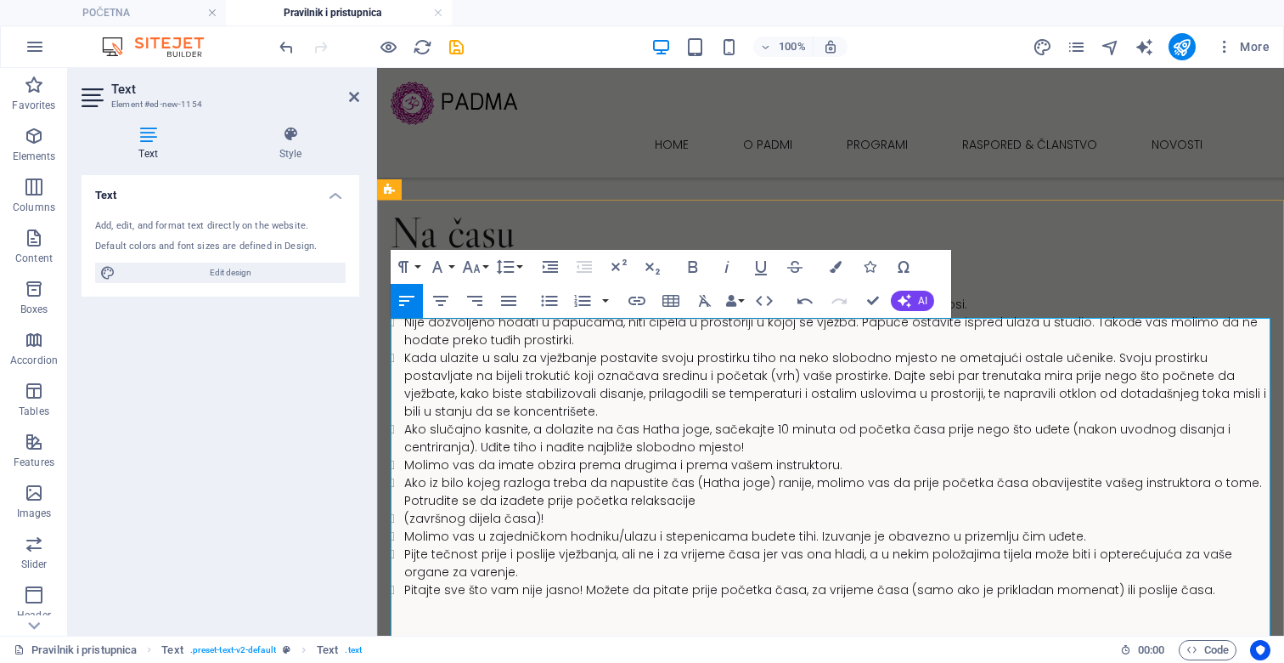
scroll to position [33169, 0]
click at [550, 301] on icon "button" at bounding box center [550, 301] width 16 height 11
click at [550, 300] on icon "button" at bounding box center [550, 301] width 16 height 11
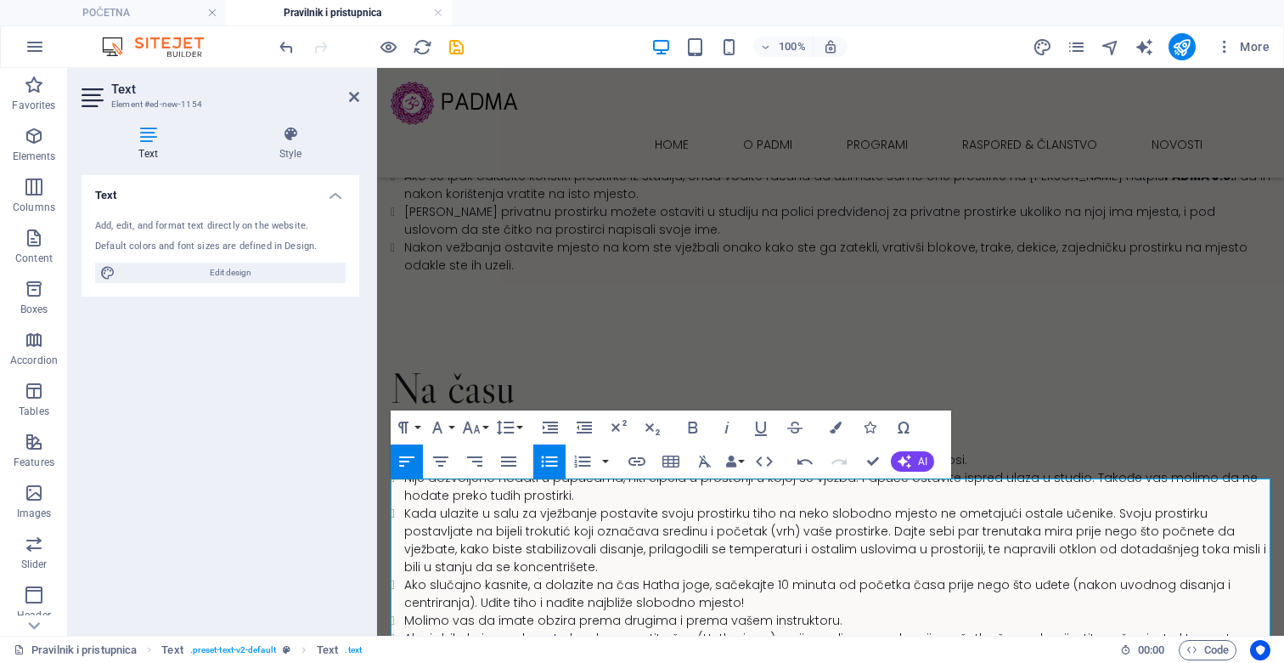
scroll to position [1577, 0]
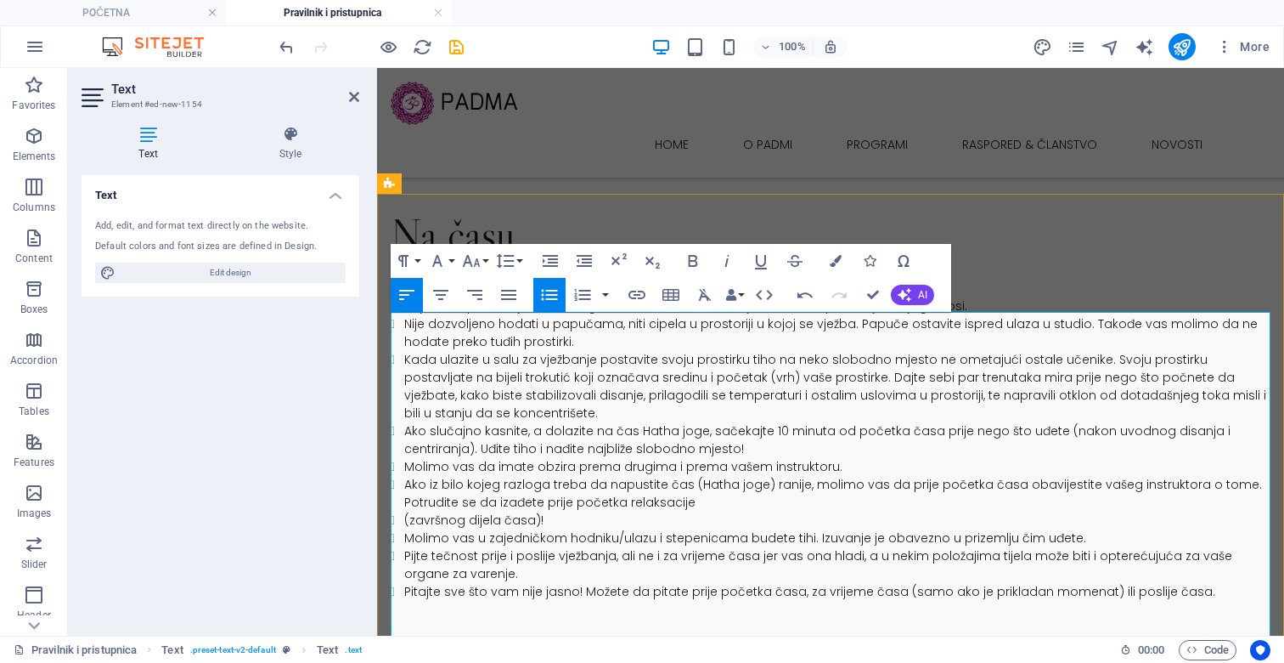
scroll to position [1744, 0]
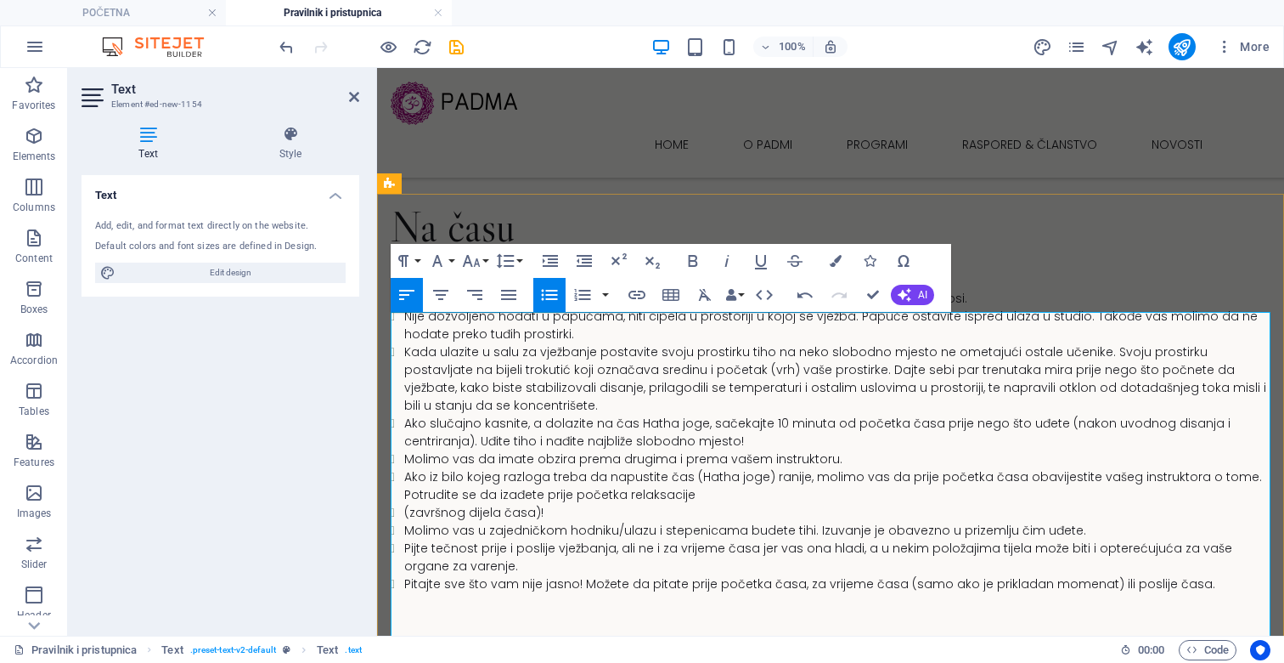
drag, startPoint x: 752, startPoint y: 427, endPoint x: 904, endPoint y: 421, distance: 152.2
click at [683, 259] on icon "button" at bounding box center [693, 261] width 20 height 20
click at [733, 257] on icon "button" at bounding box center [727, 261] width 20 height 20
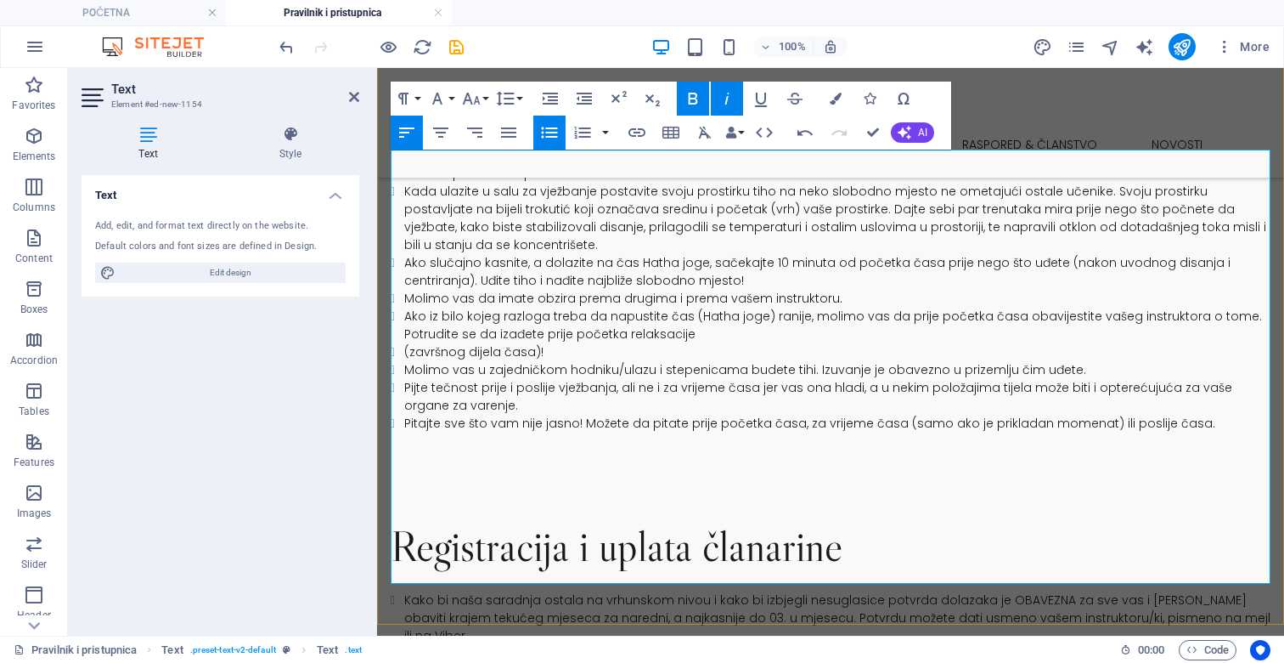
scroll to position [1910, 0]
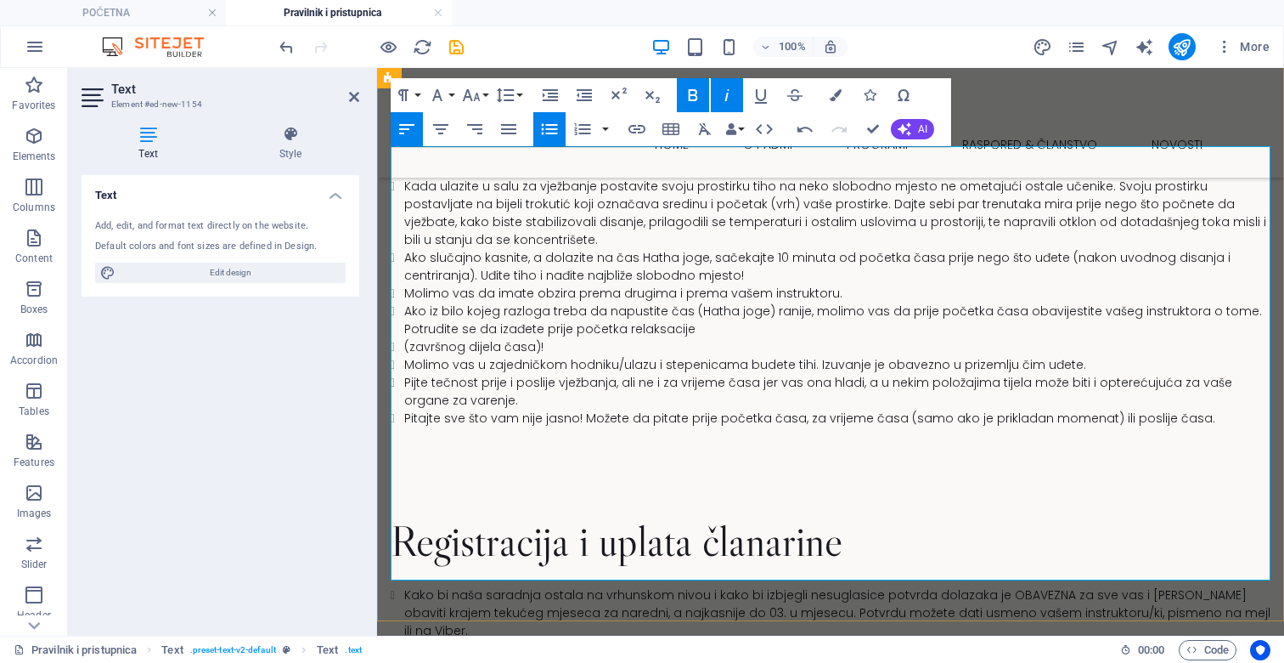
drag, startPoint x: 556, startPoint y: 297, endPoint x: 676, endPoint y: 297, distance: 120.6
click at [691, 89] on icon "button" at bounding box center [693, 95] width 9 height 12
drag, startPoint x: 522, startPoint y: 554, endPoint x: 651, endPoint y: 554, distance: 129.1
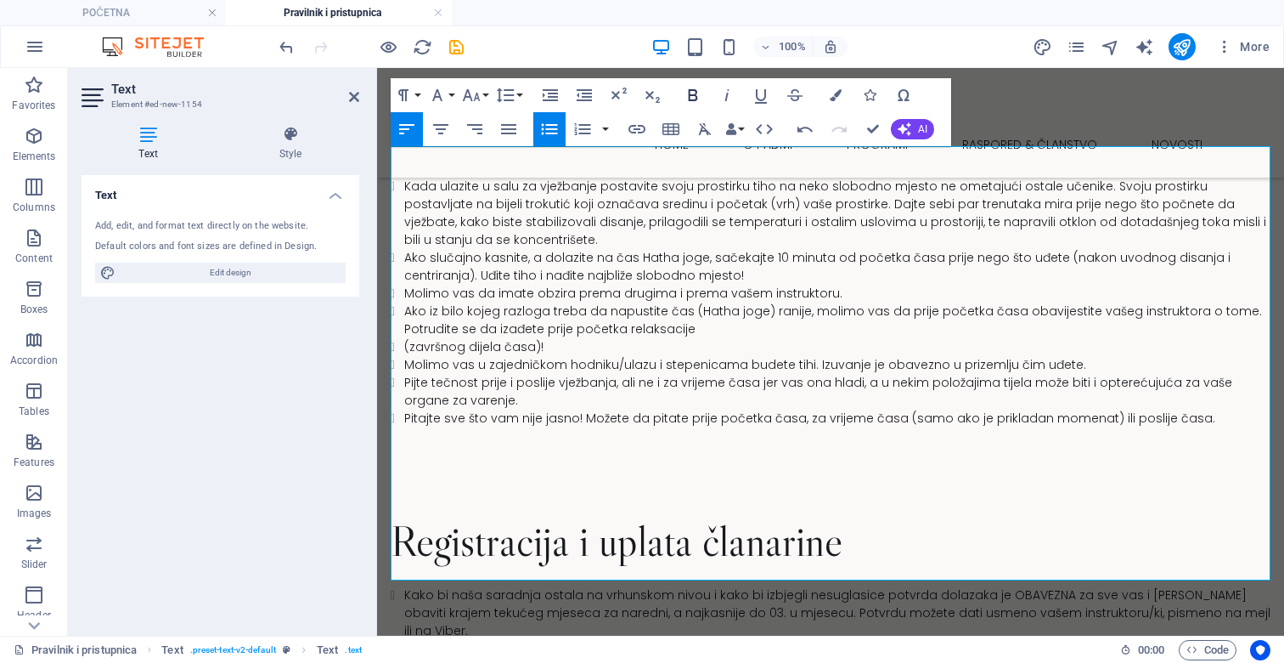
click at [690, 96] on icon "button" at bounding box center [693, 95] width 9 height 12
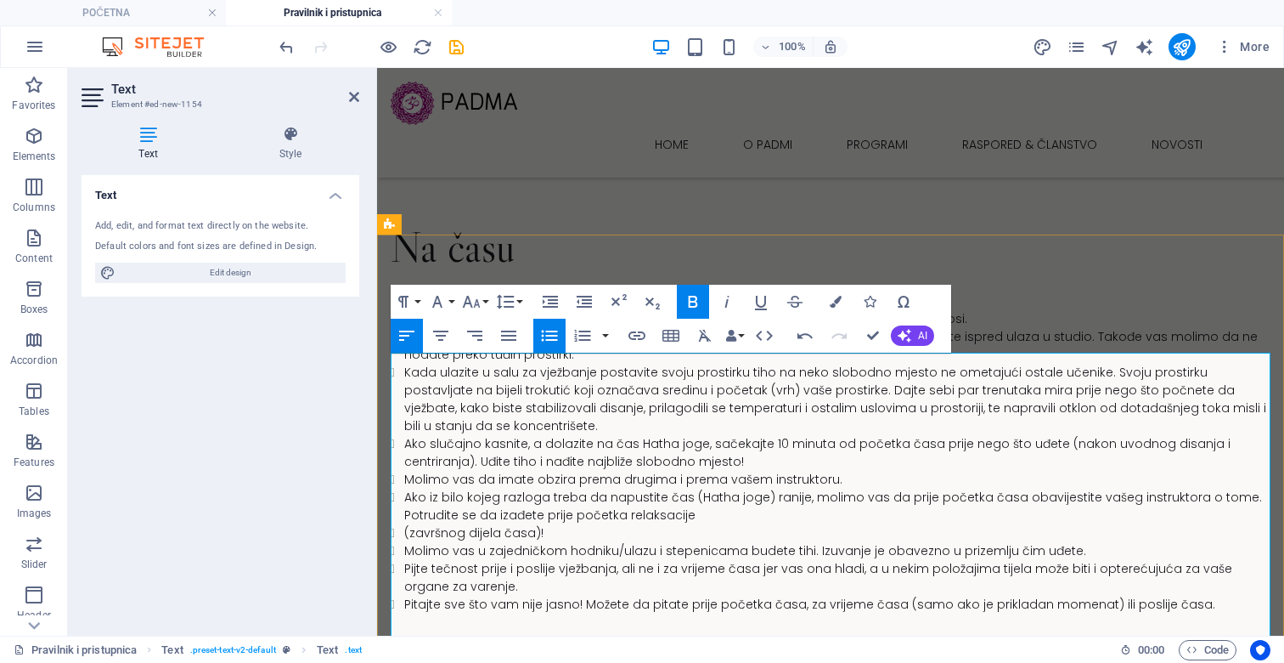
scroll to position [1739, 0]
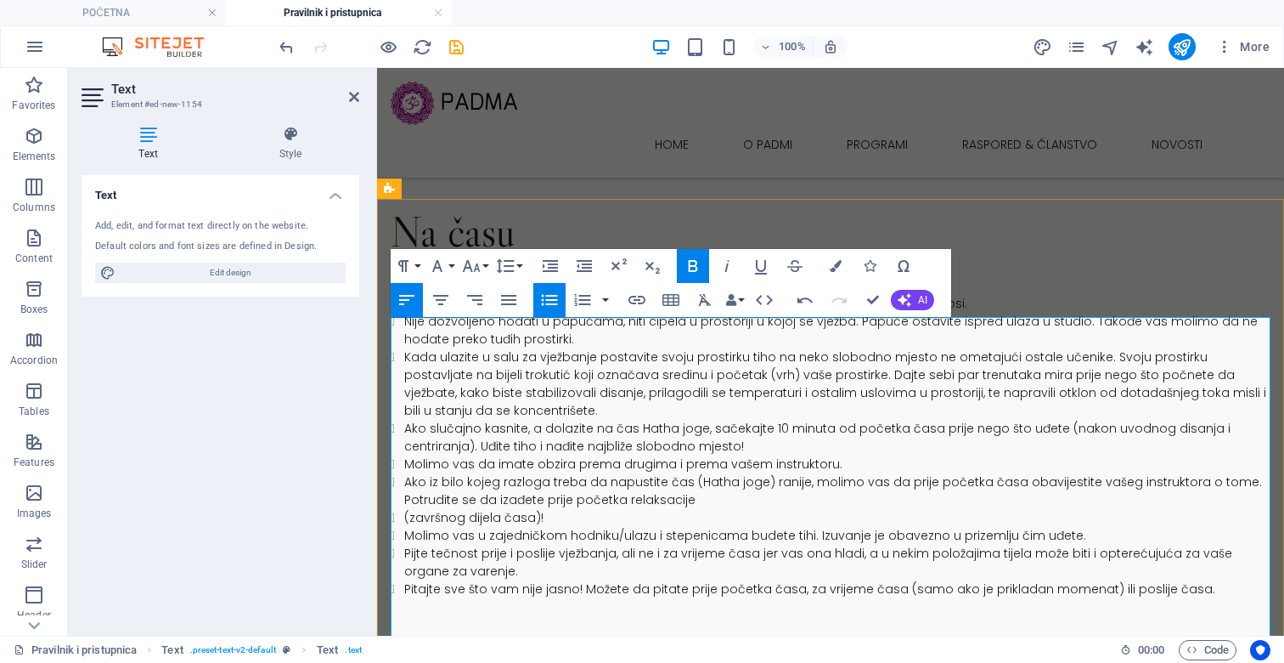
click at [550, 303] on icon "button" at bounding box center [550, 300] width 16 height 11
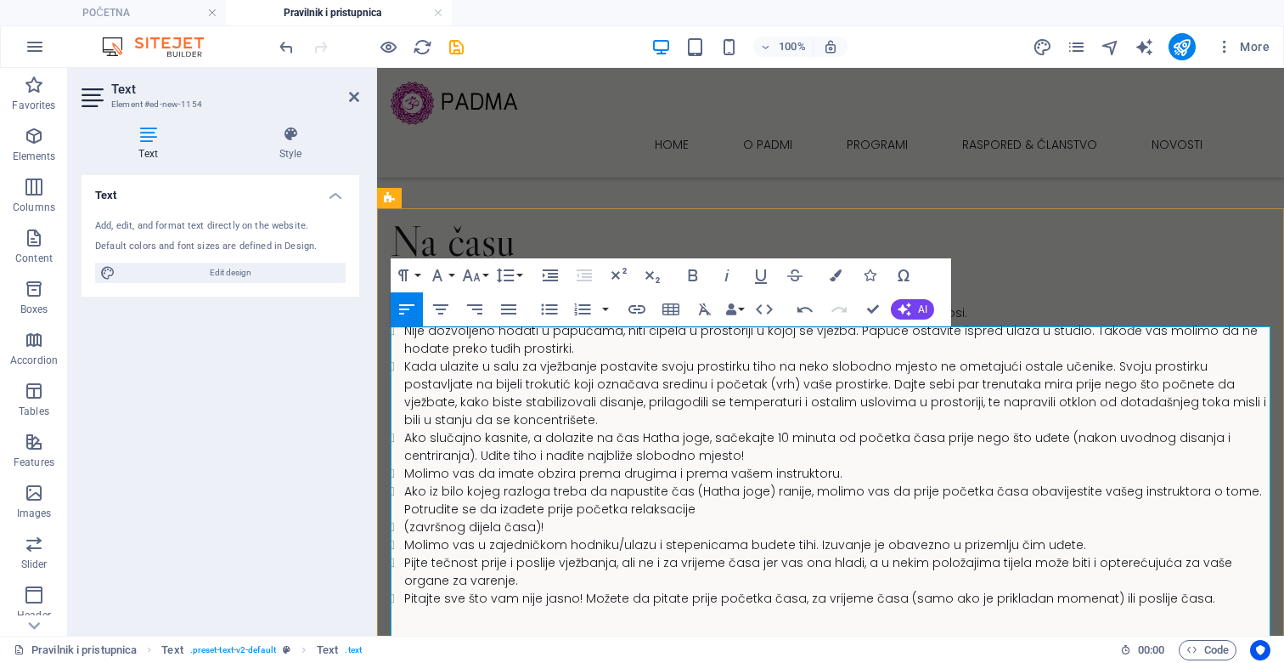
scroll to position [1731, 0]
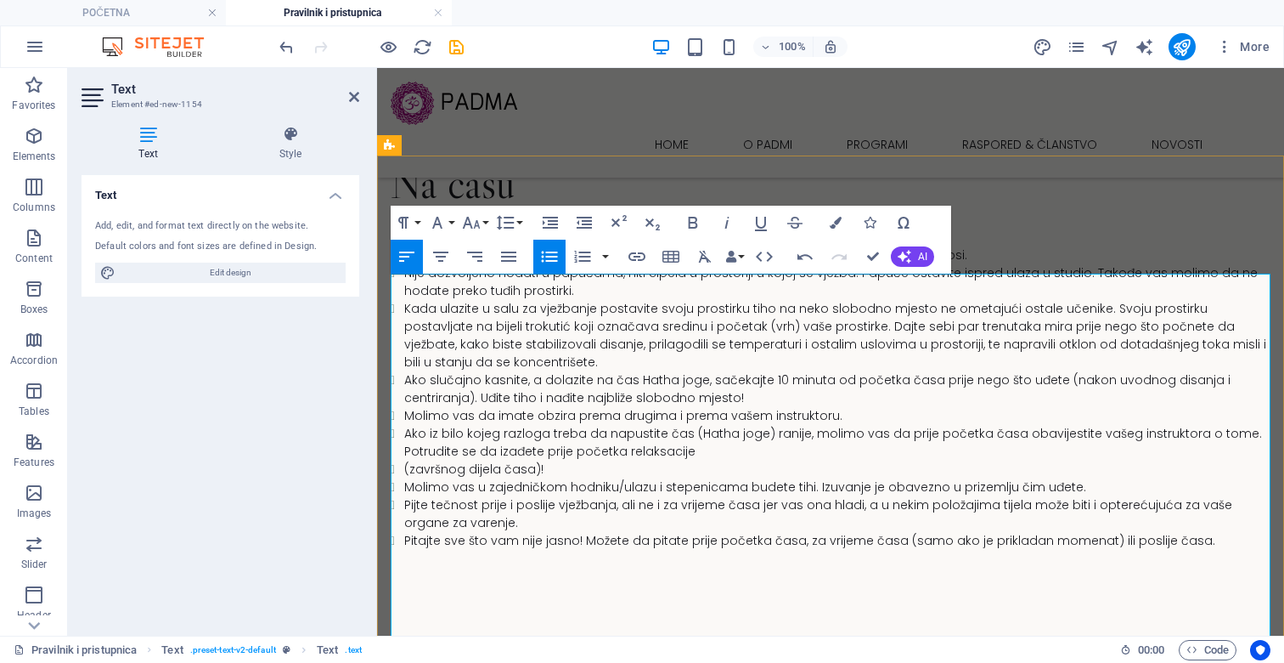
scroll to position [1811, 0]
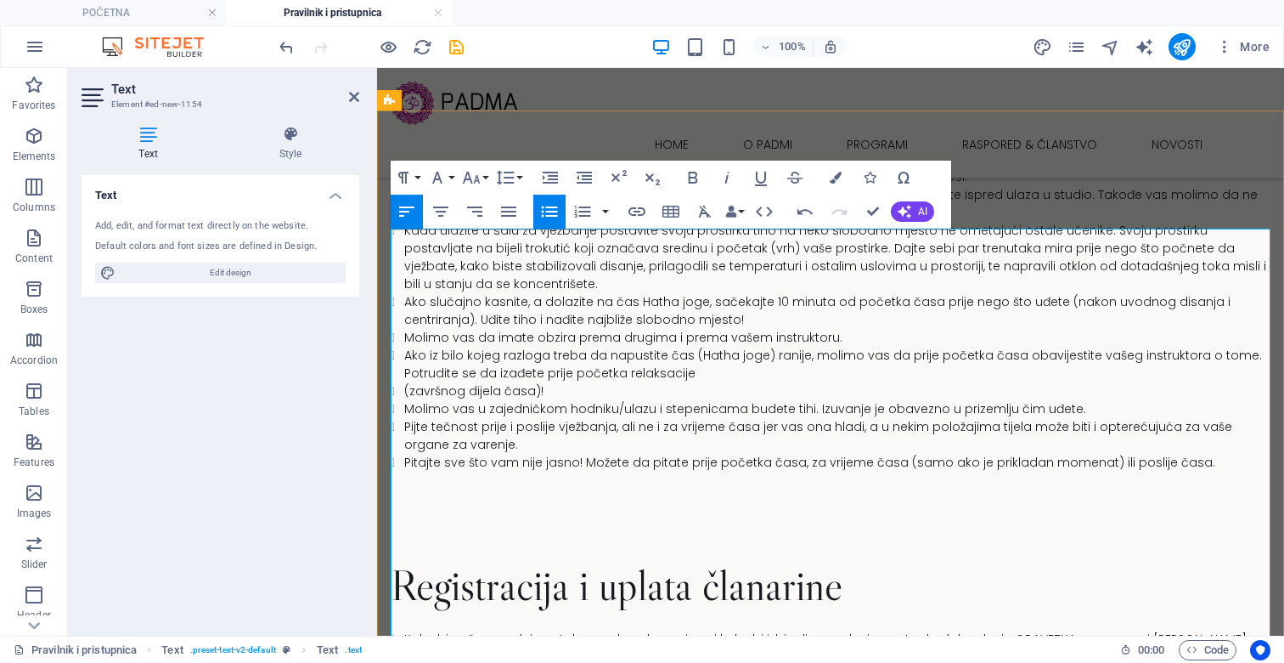
scroll to position [1870, 0]
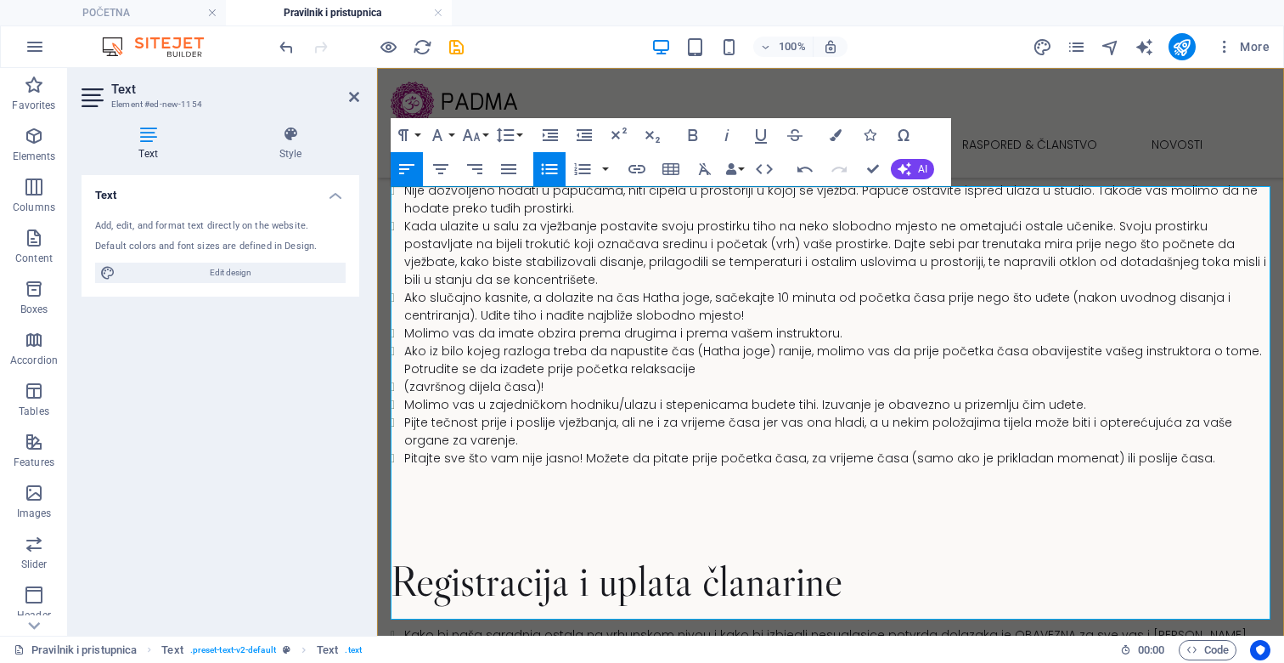
click at [1016, 549] on div "Registracija i uplata članarine" at bounding box center [831, 581] width 880 height 64
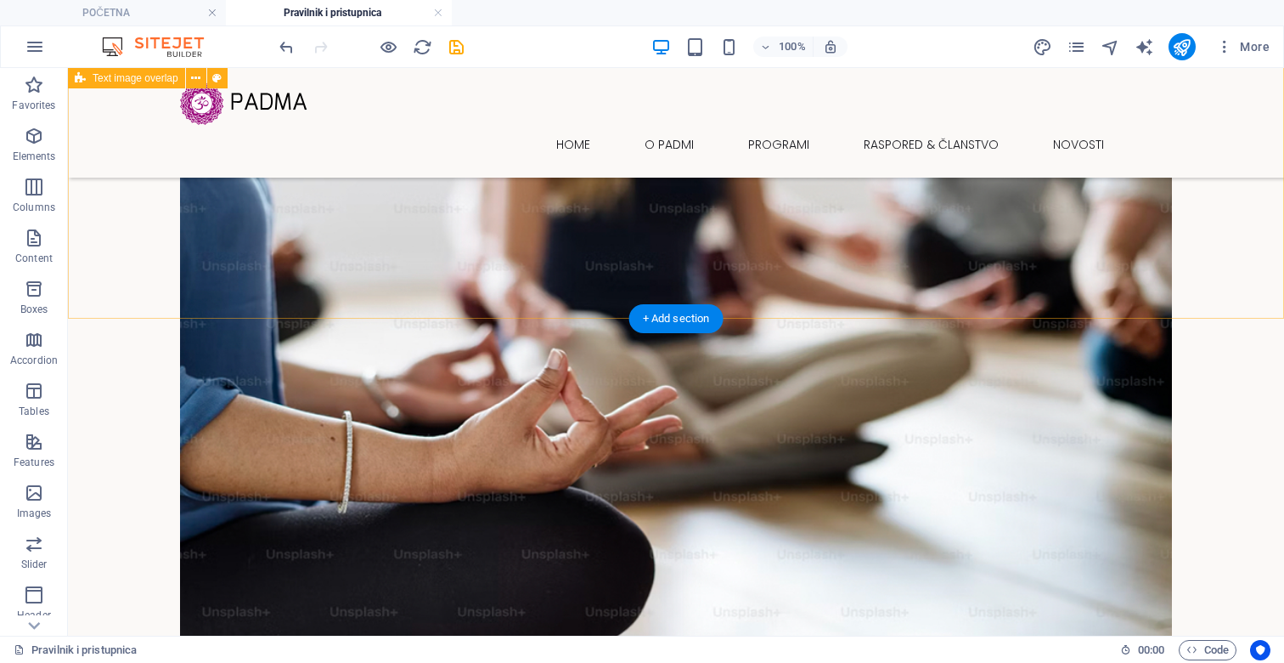
scroll to position [0, 0]
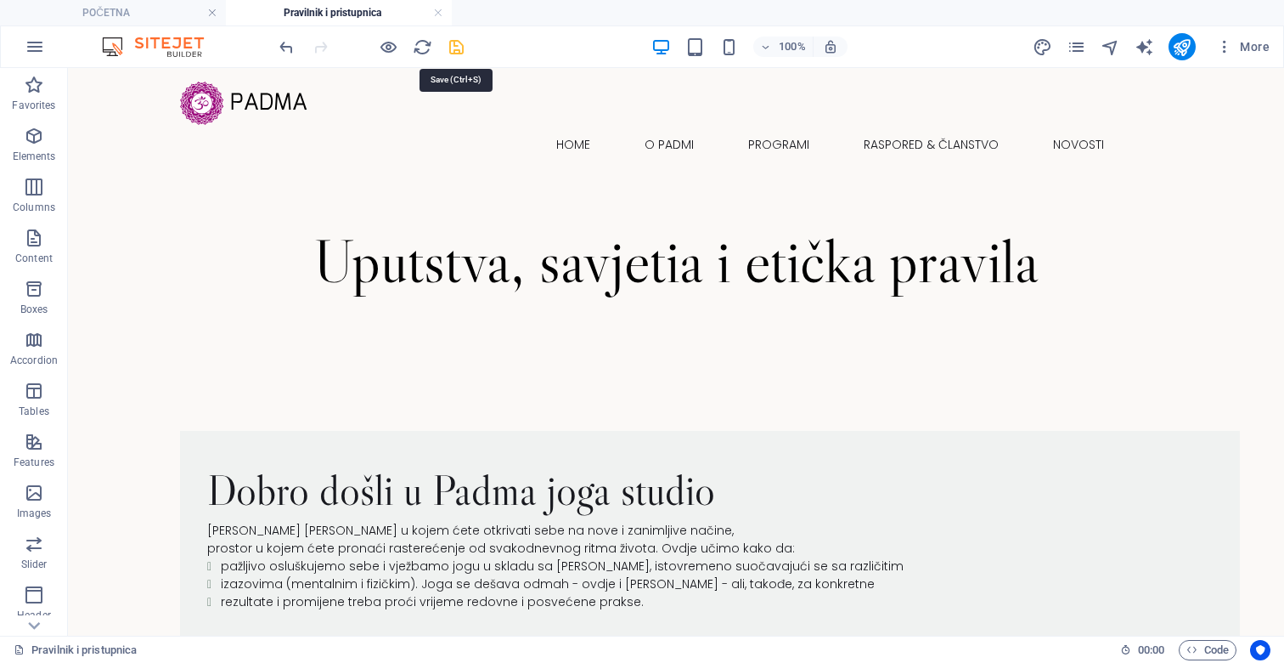
click at [460, 52] on icon "save" at bounding box center [457, 47] width 20 height 20
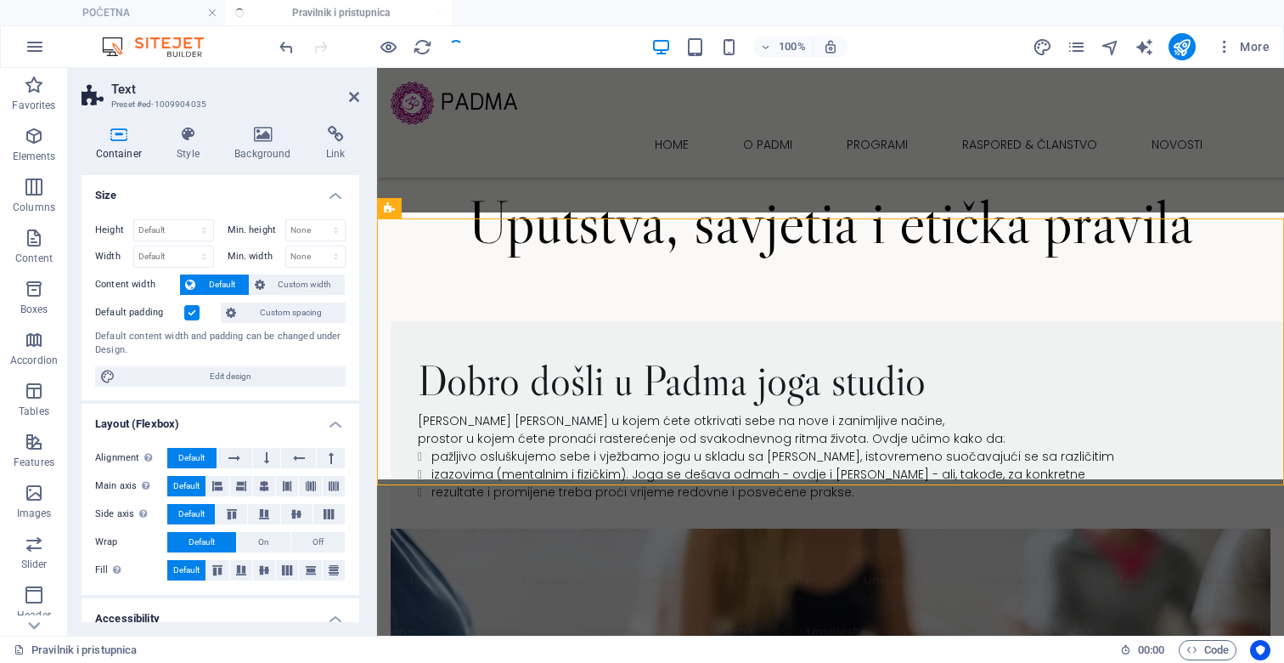
scroll to position [539, 0]
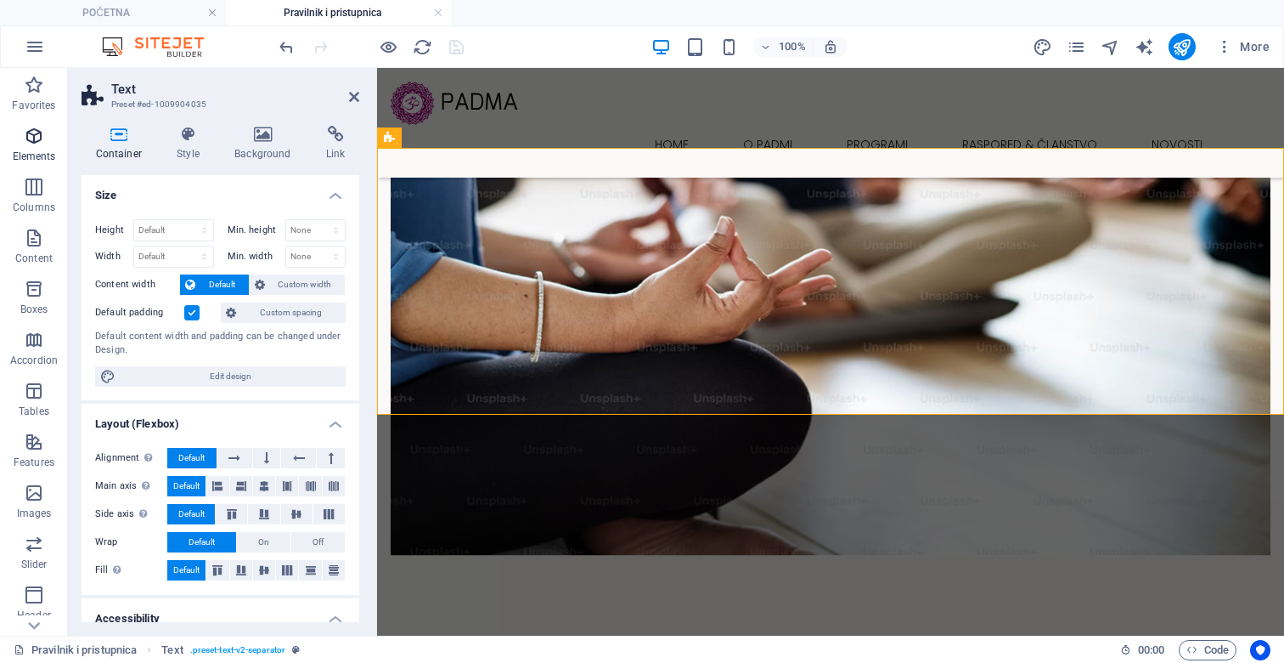
click at [36, 146] on span "Elements" at bounding box center [34, 146] width 68 height 41
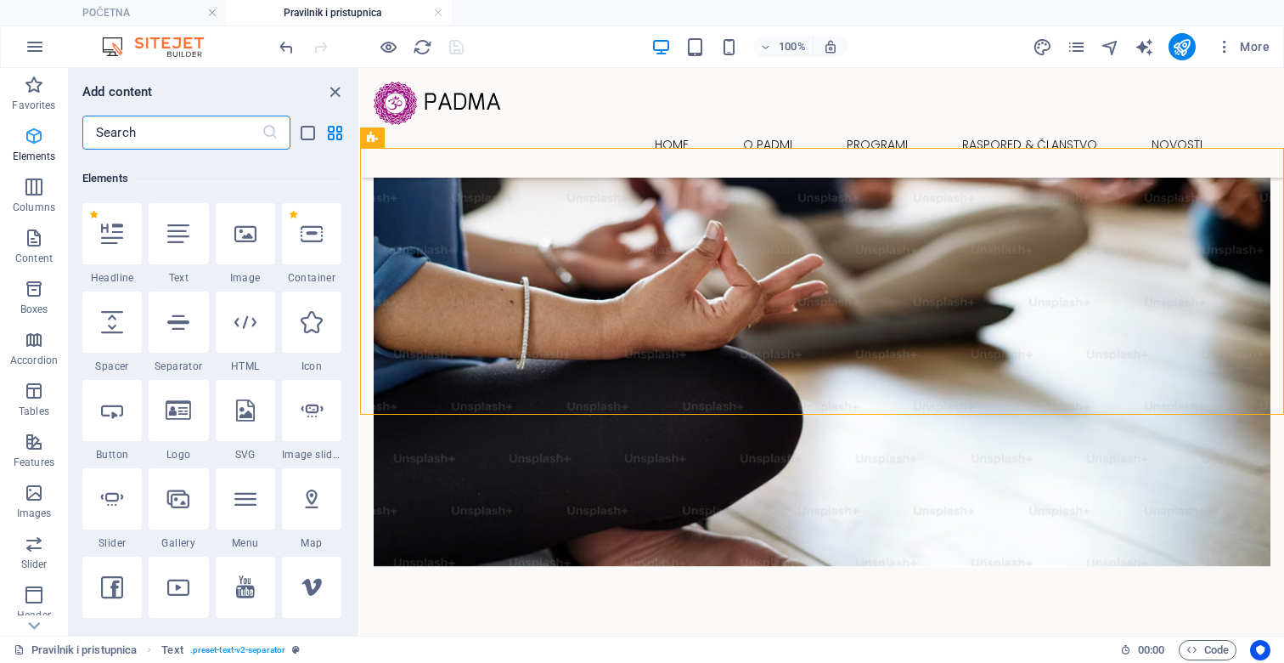
scroll to position [181, 0]
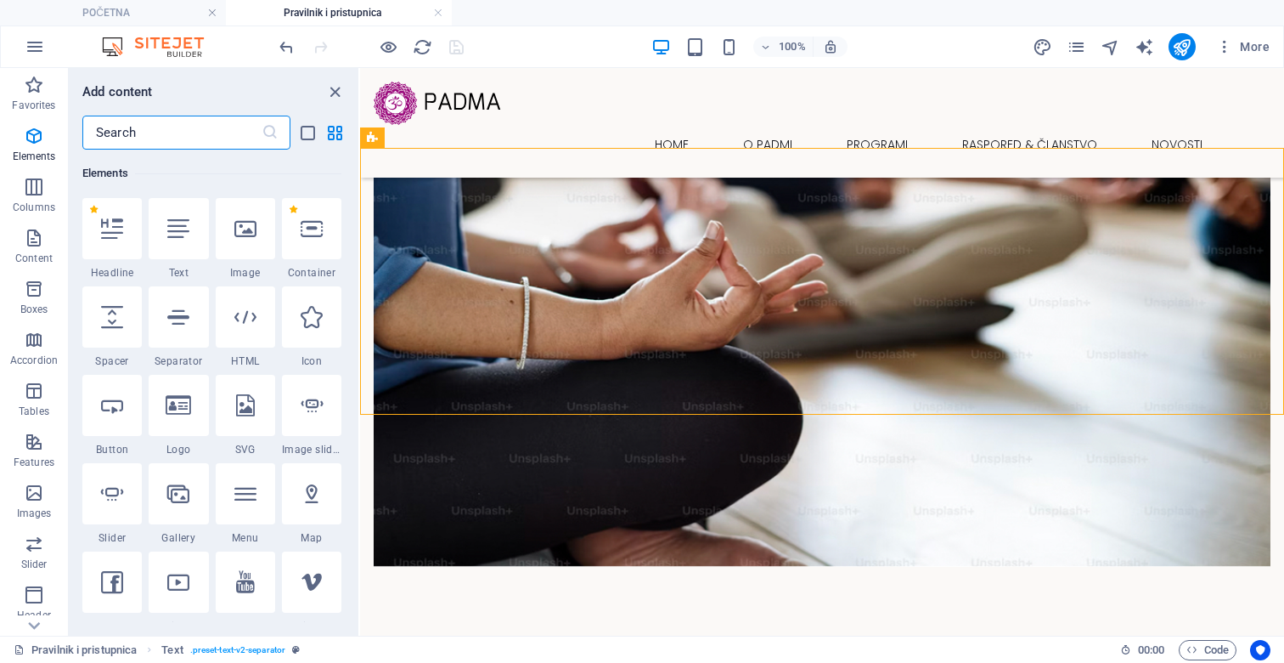
click at [184, 134] on input "text" at bounding box center [171, 133] width 179 height 34
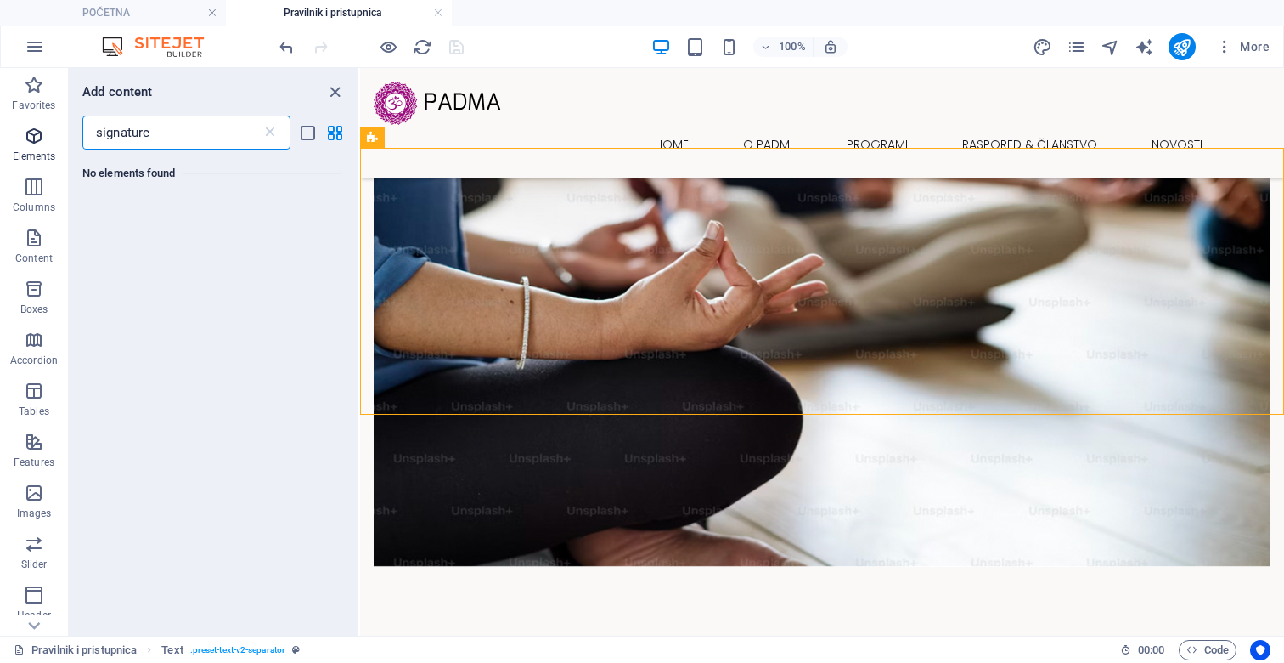
drag, startPoint x: 173, startPoint y: 133, endPoint x: 0, endPoint y: 133, distance: 173.3
click at [1, 133] on div "Favorites Elements Columns Content Boxes Accordion Tables Features Images Slide…" at bounding box center [180, 351] width 360 height 567
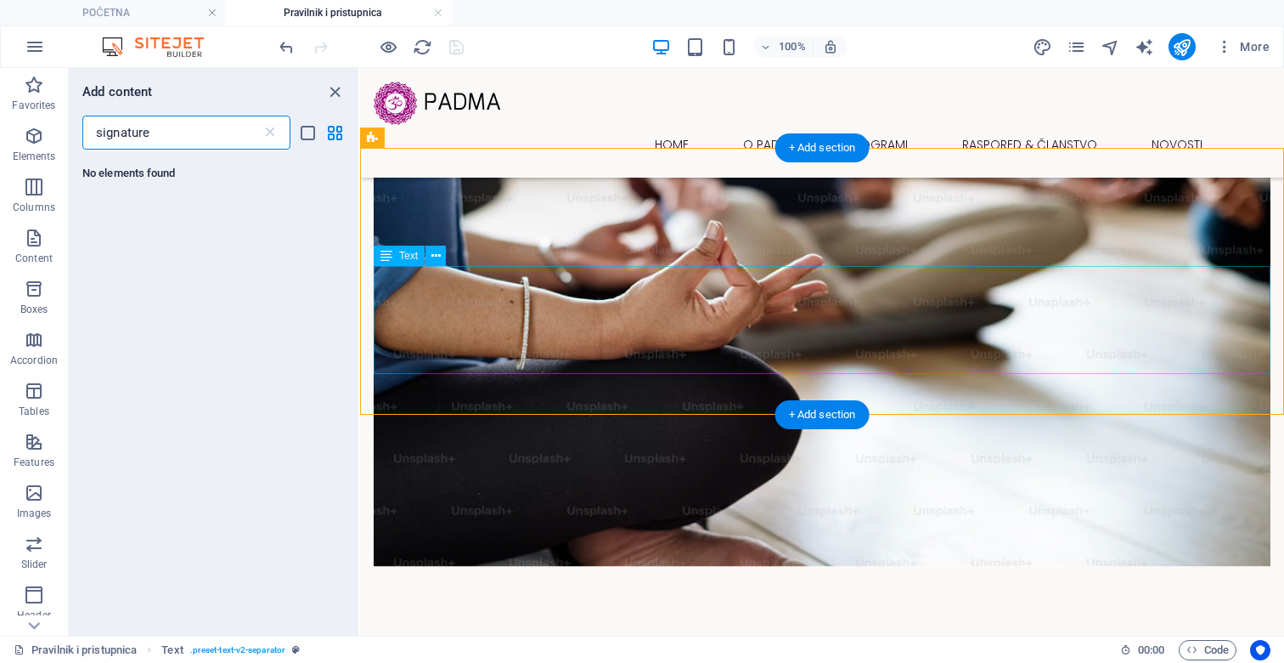
type input "signature"
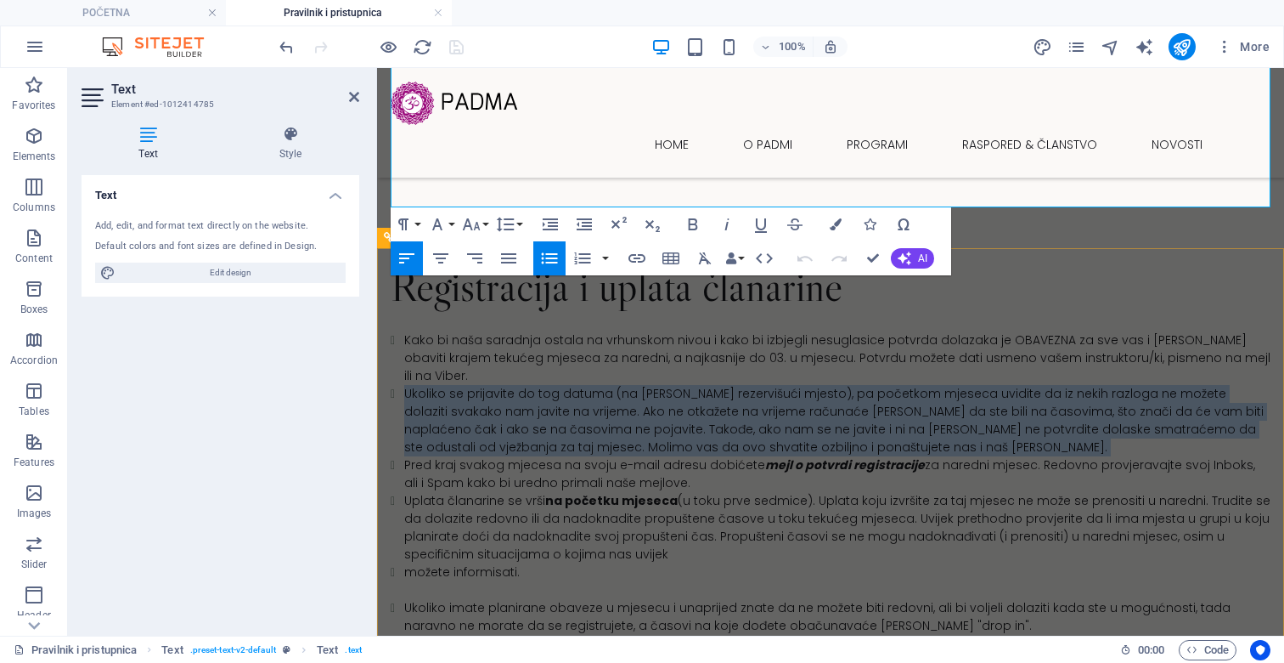
scroll to position [2010, 0]
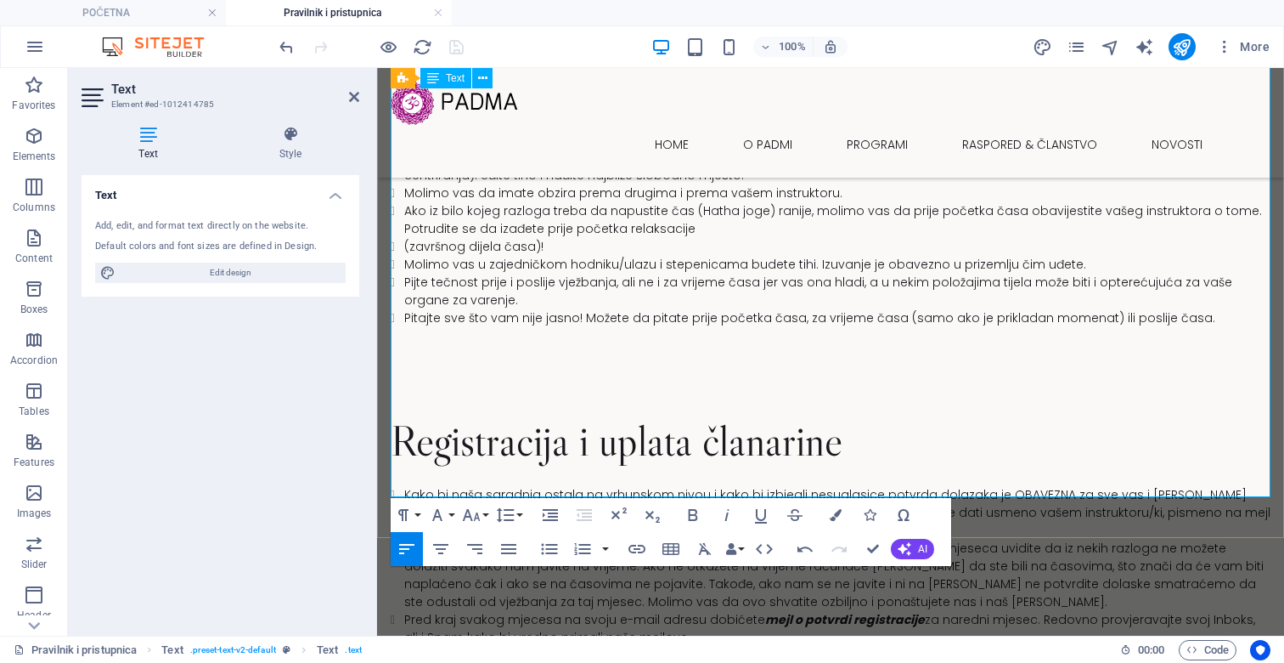
drag, startPoint x: 426, startPoint y: 488, endPoint x: 377, endPoint y: 488, distance: 48.4
drag, startPoint x: 533, startPoint y: 485, endPoint x: 354, endPoint y: 485, distance: 178.4
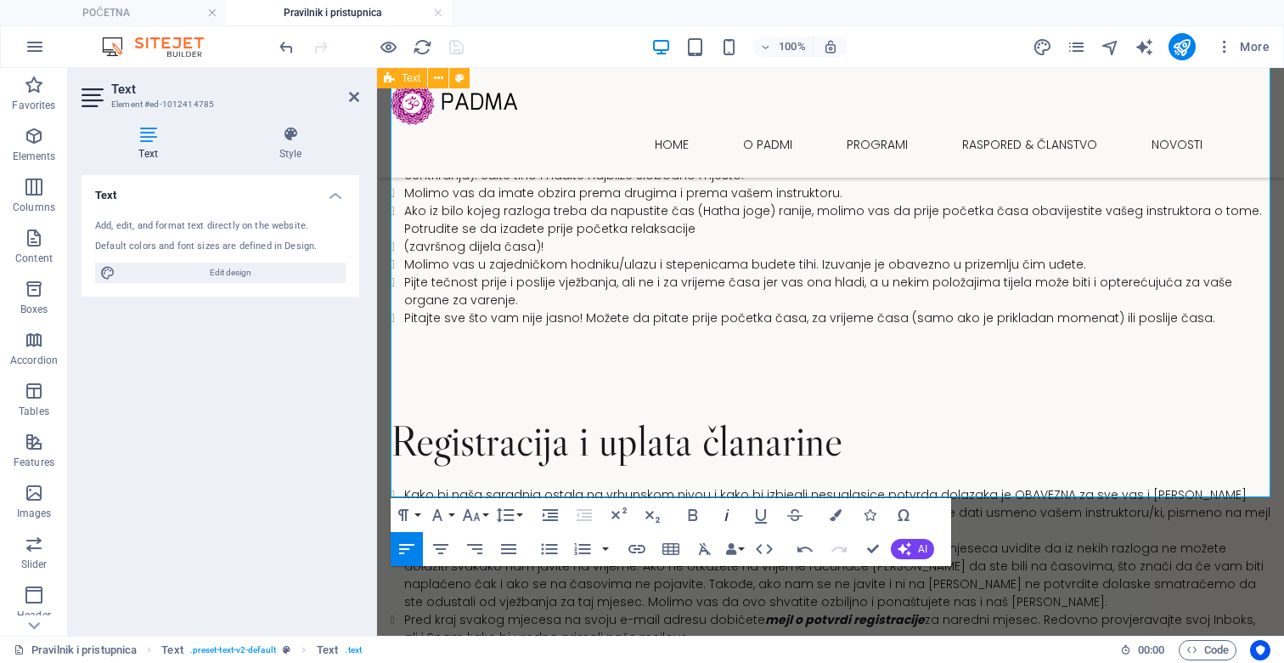
click at [736, 519] on icon "button" at bounding box center [727, 515] width 20 height 20
drag, startPoint x: 536, startPoint y: 485, endPoint x: 330, endPoint y: 485, distance: 206.4
click at [479, 550] on icon "button" at bounding box center [475, 549] width 20 height 20
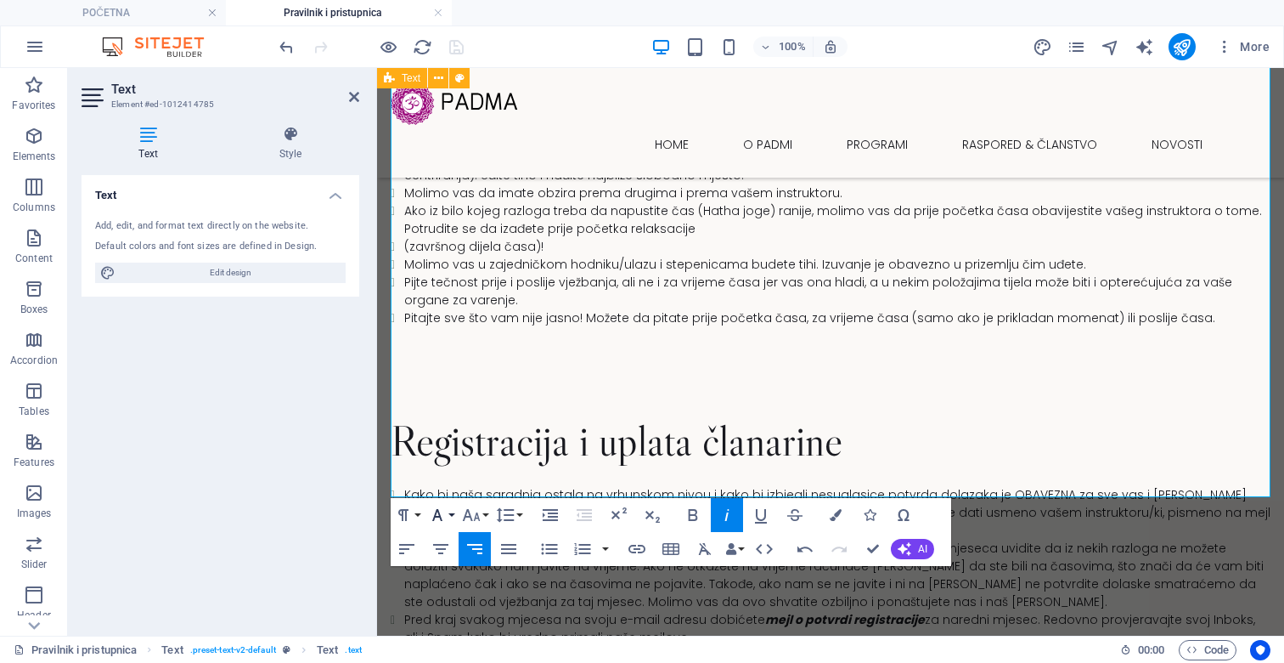
click at [451, 520] on button "Font Family" at bounding box center [441, 515] width 32 height 34
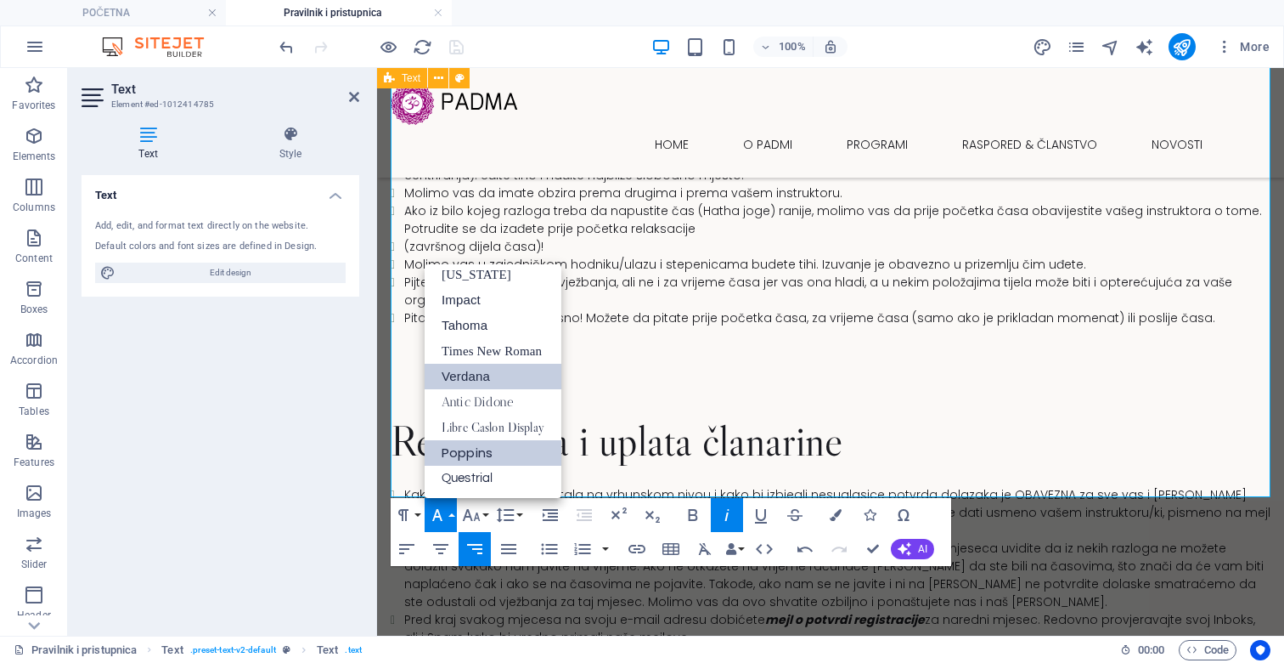
scroll to position [0, 0]
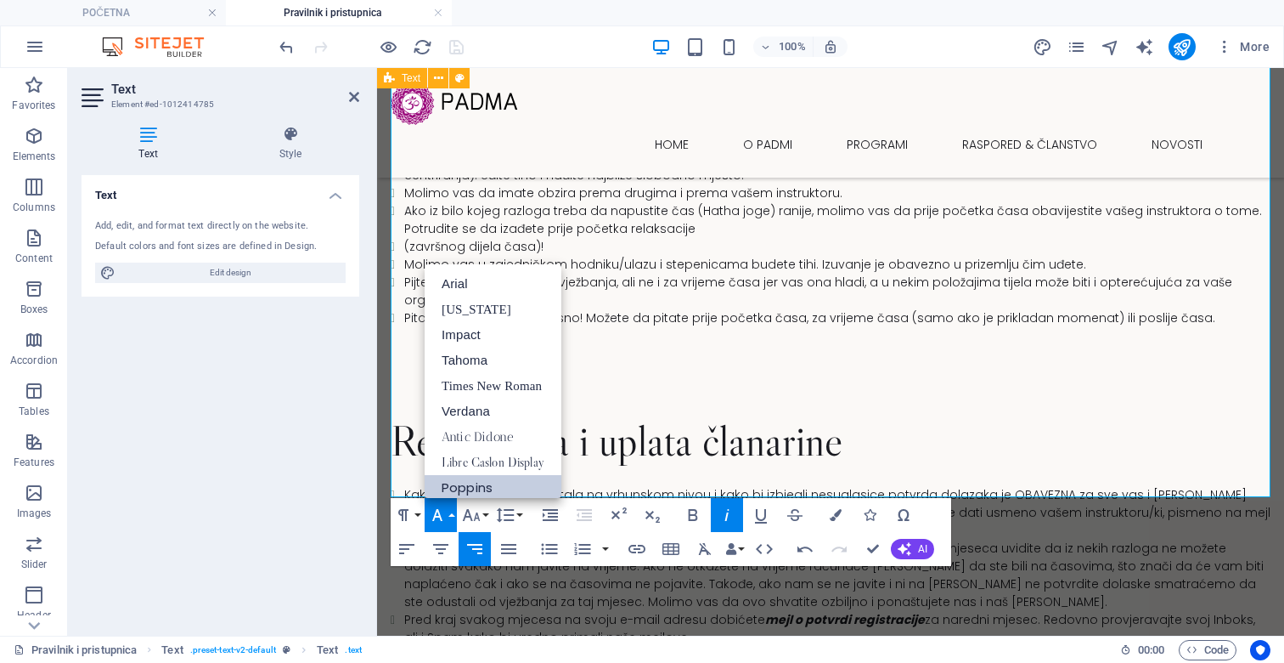
click at [1198, 8] on ul "POČETNA Pravilnik i pristupnica" at bounding box center [642, 12] width 1284 height 25
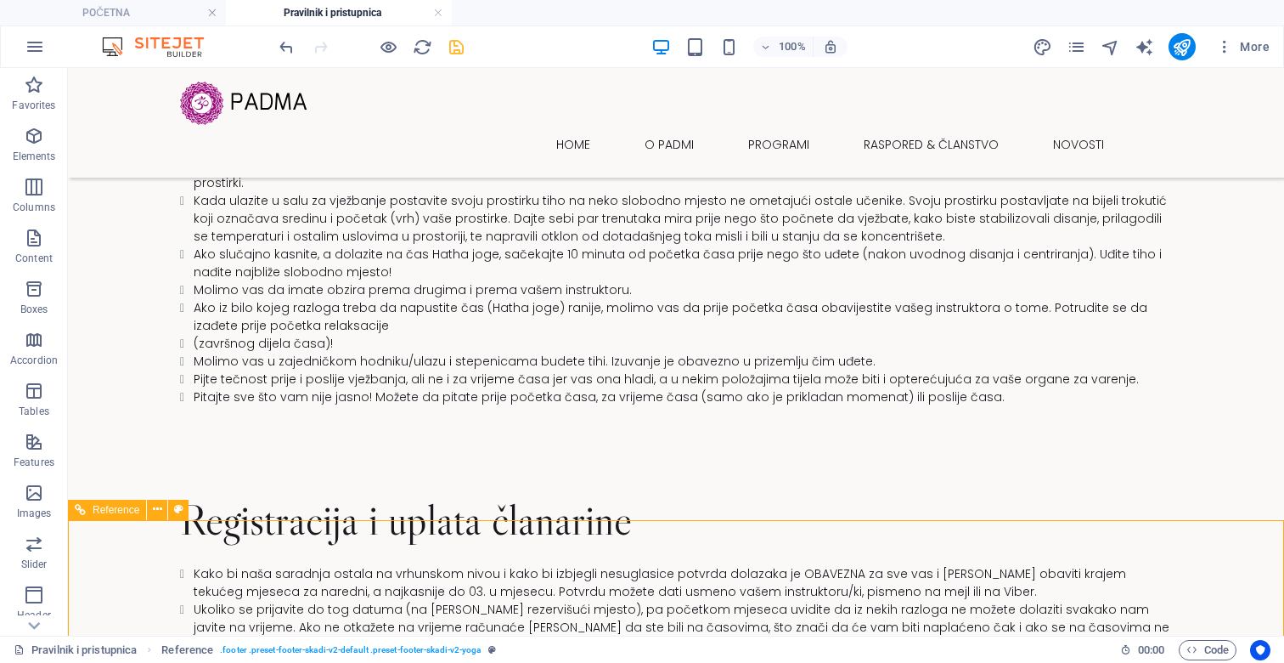
click at [452, 42] on icon "save" at bounding box center [457, 47] width 20 height 20
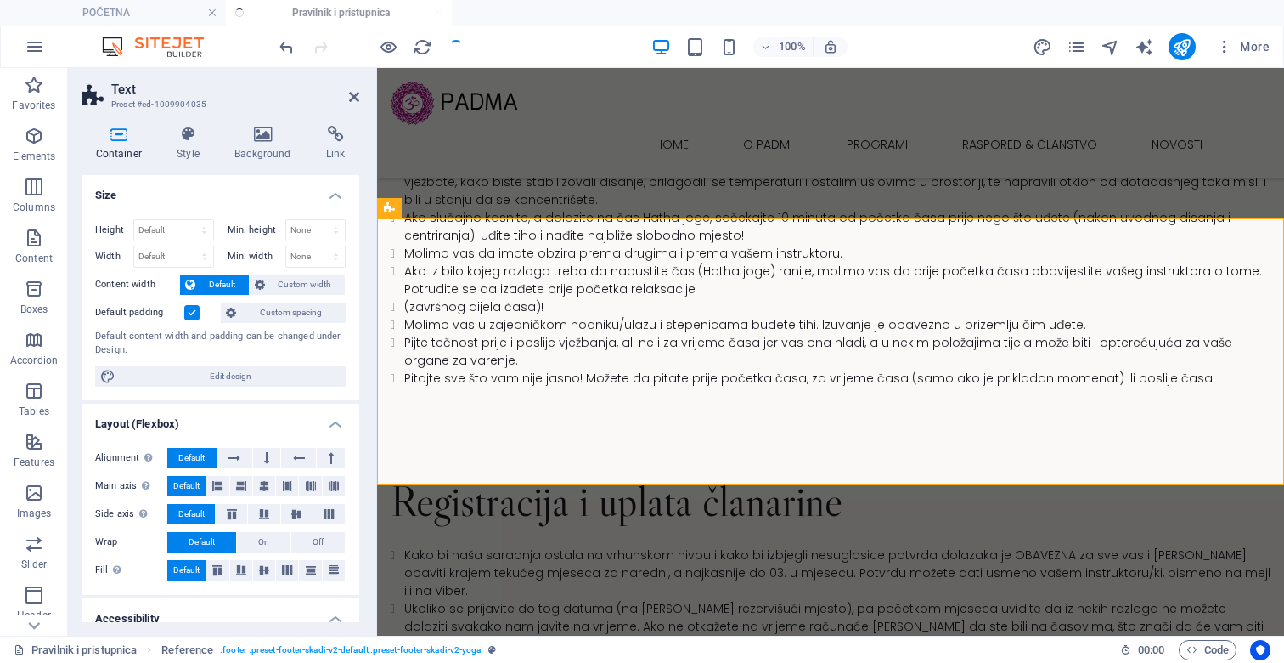
scroll to position [469, 0]
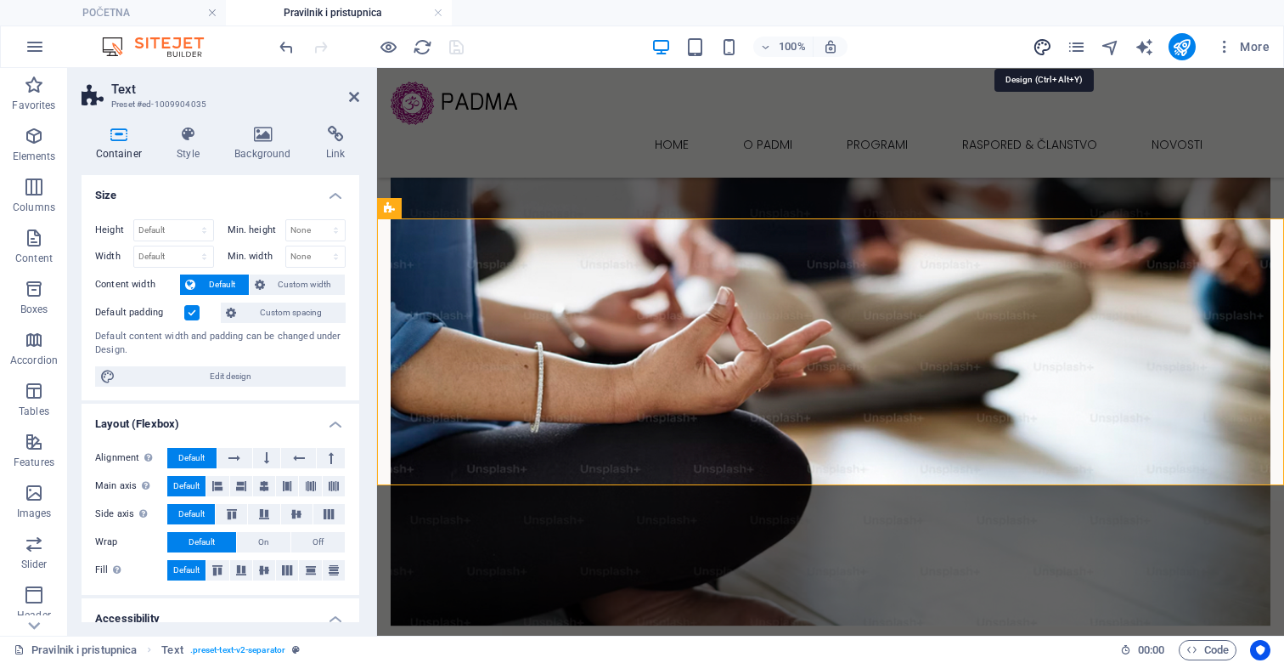
click at [1047, 43] on icon "design" at bounding box center [1043, 47] width 20 height 20
select select "px"
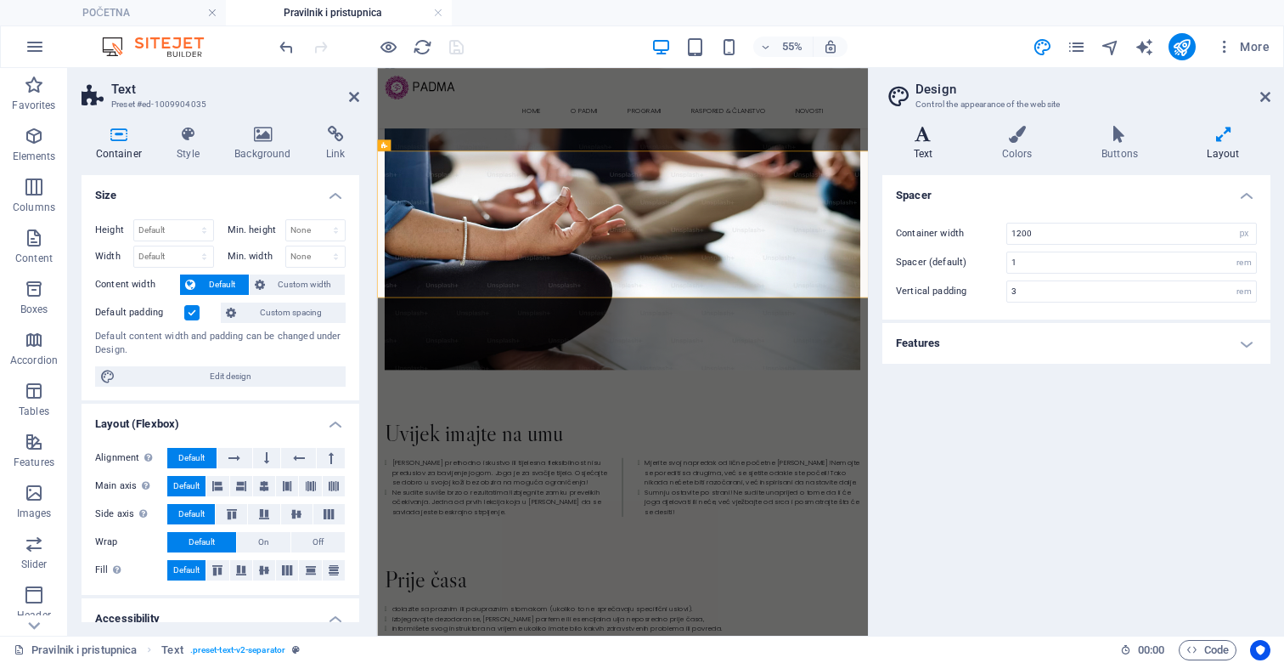
click at [920, 130] on icon at bounding box center [924, 134] width 82 height 17
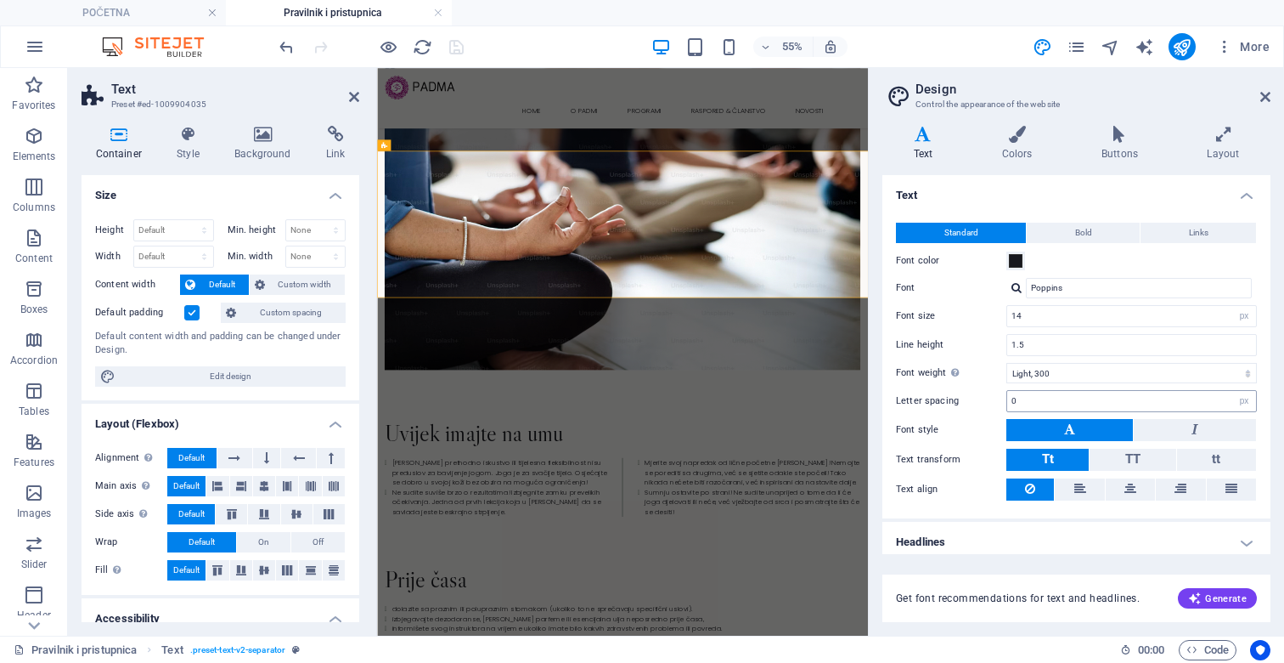
scroll to position [7, 0]
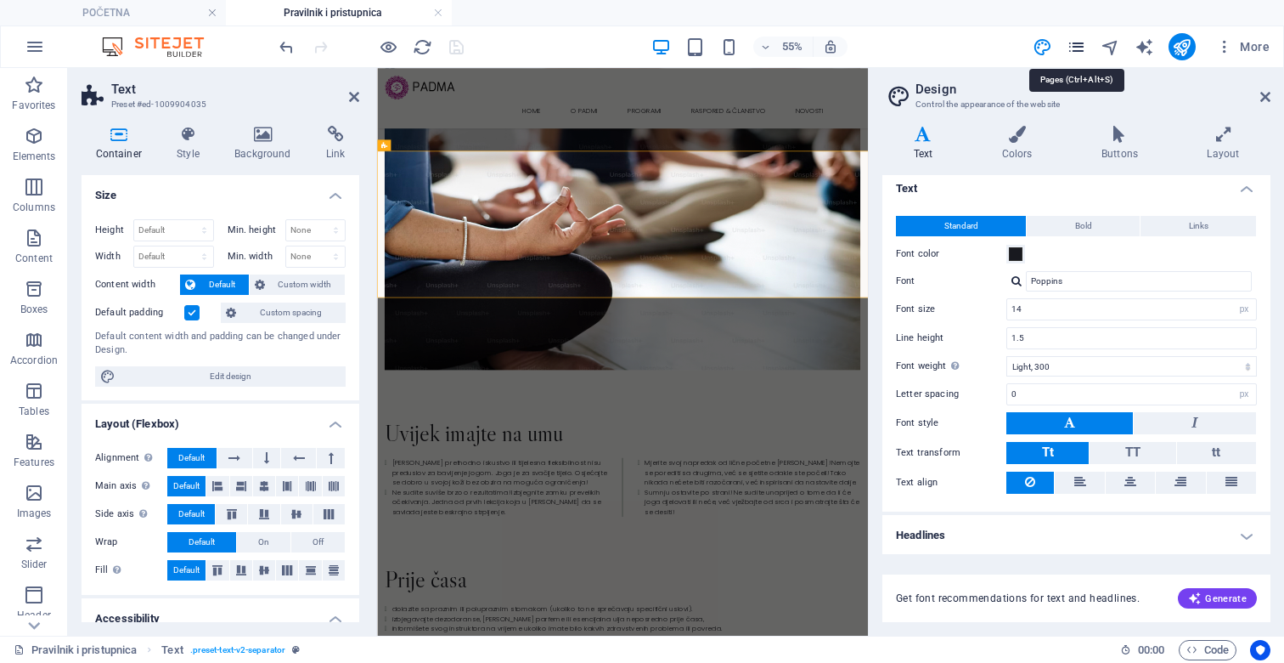
click at [1075, 43] on icon "pages" at bounding box center [1077, 47] width 20 height 20
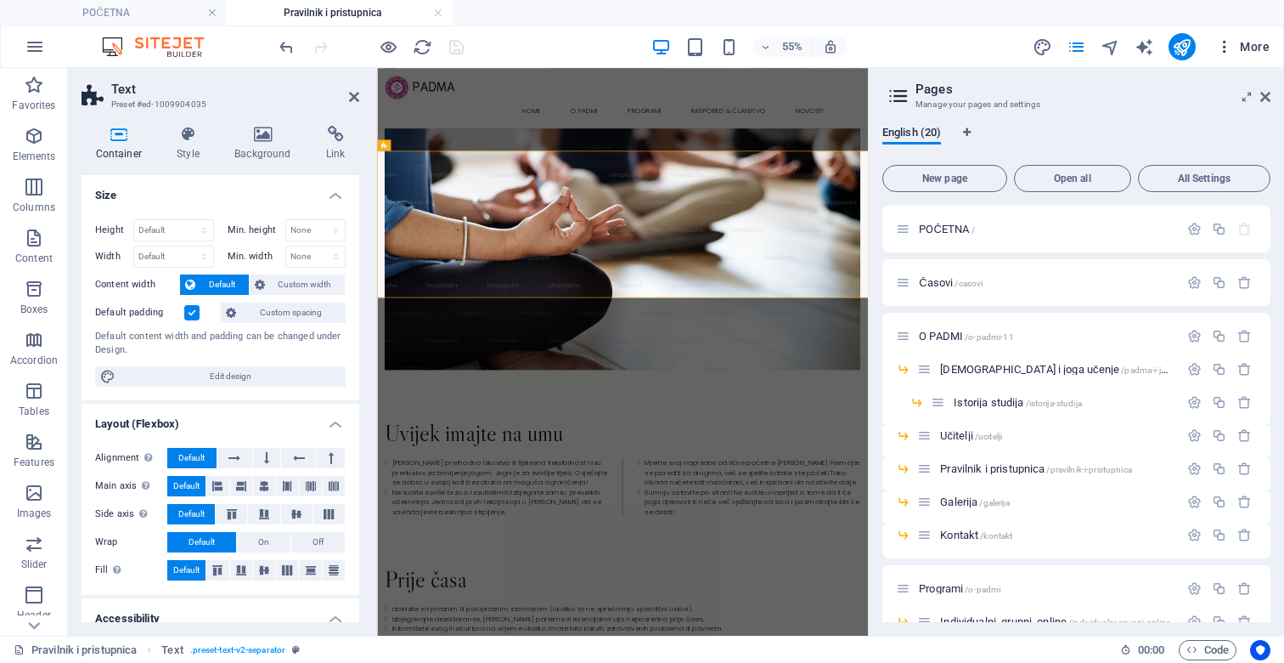
click at [1222, 48] on icon "button" at bounding box center [1224, 46] width 17 height 17
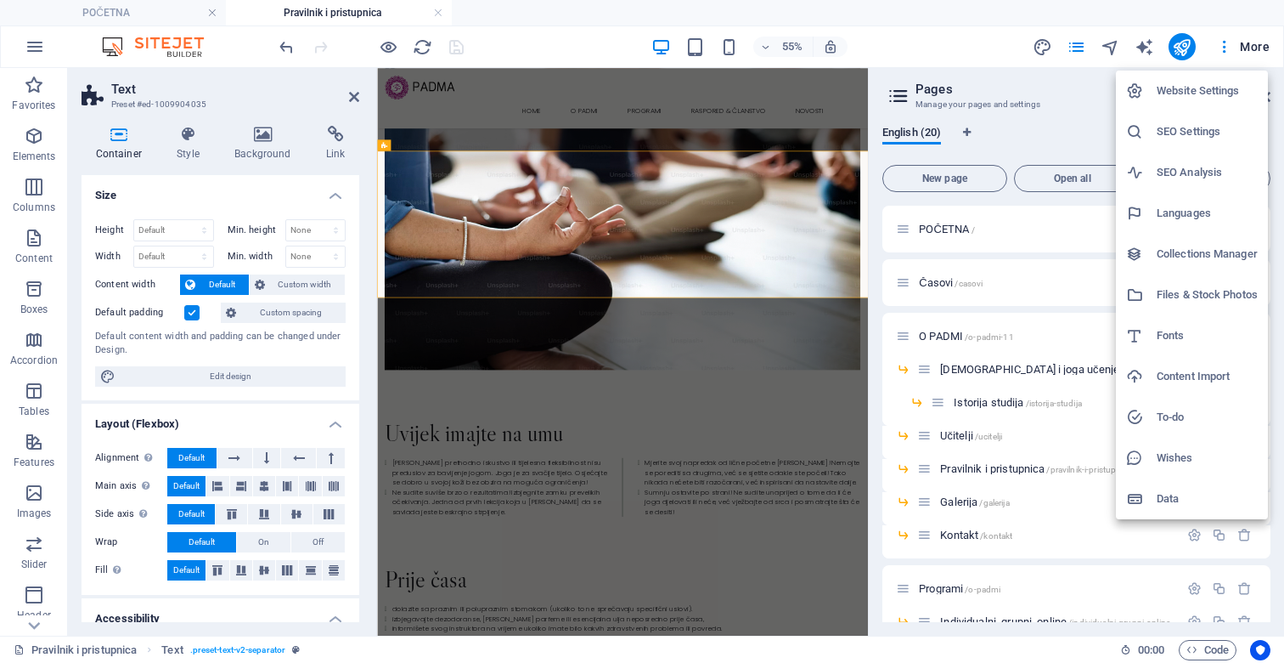
click at [1055, 108] on div at bounding box center [642, 331] width 1284 height 663
